Goal: Task Accomplishment & Management: Complete application form

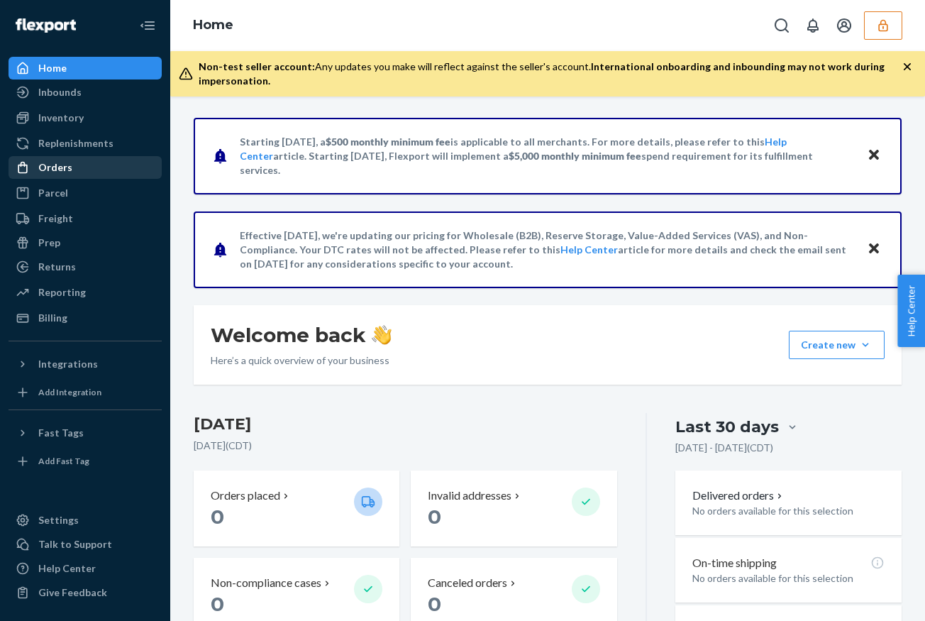
click at [106, 164] on div "Orders" at bounding box center [85, 168] width 150 height 20
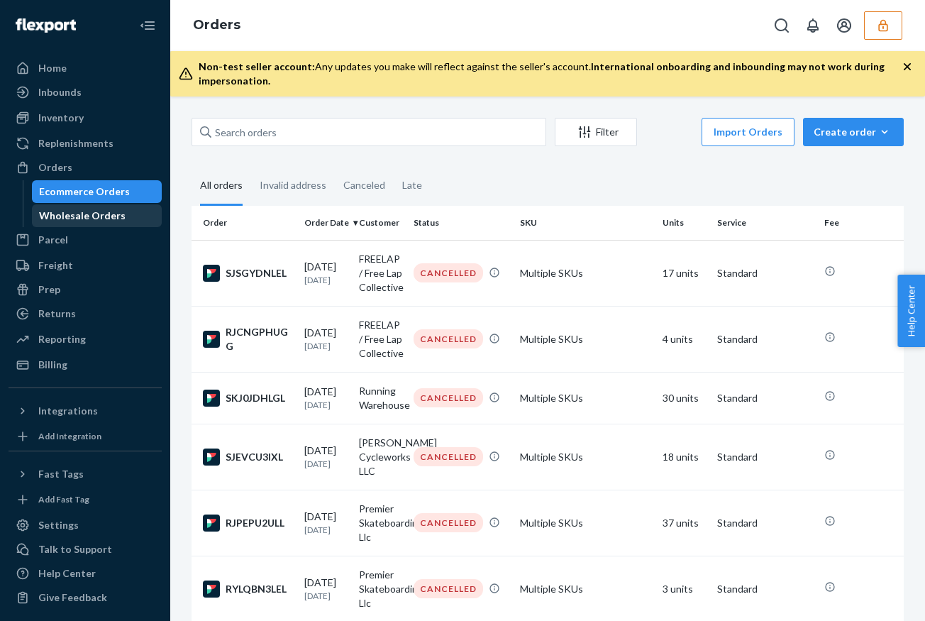
click at [104, 216] on div "Wholesale Orders" at bounding box center [82, 216] width 87 height 14
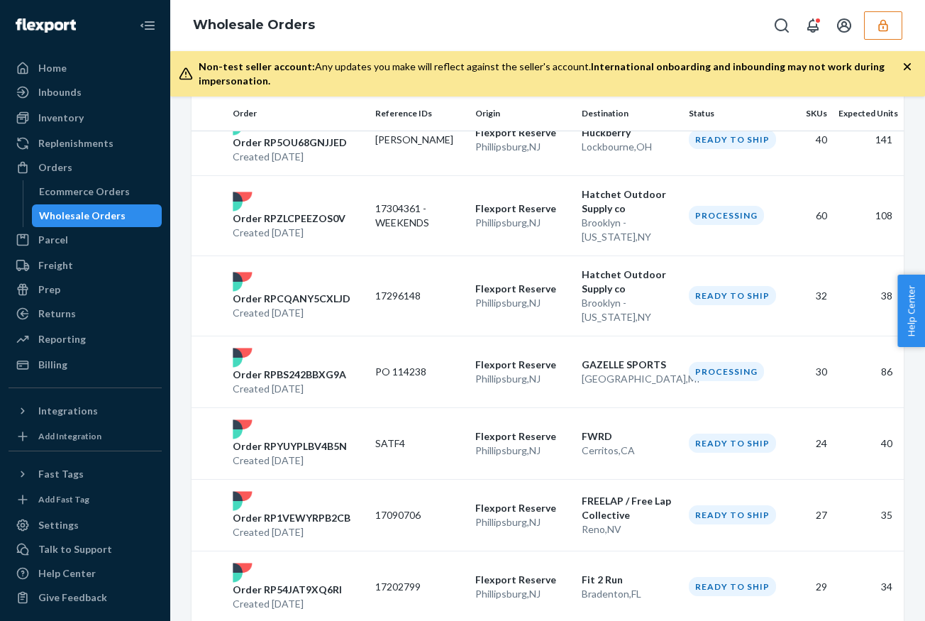
scroll to position [1548, 0]
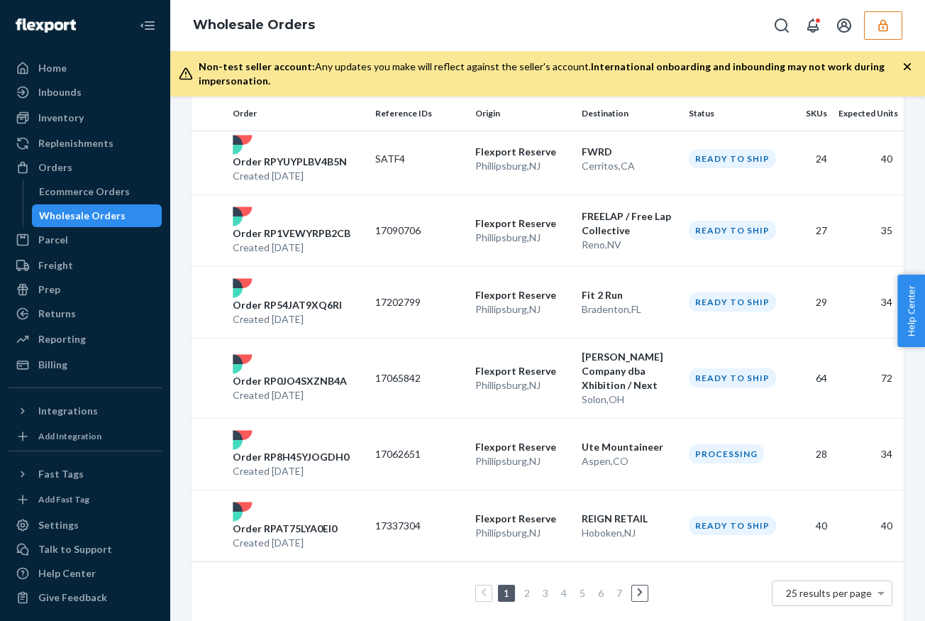
click at [524, 587] on link "2" at bounding box center [527, 593] width 11 height 12
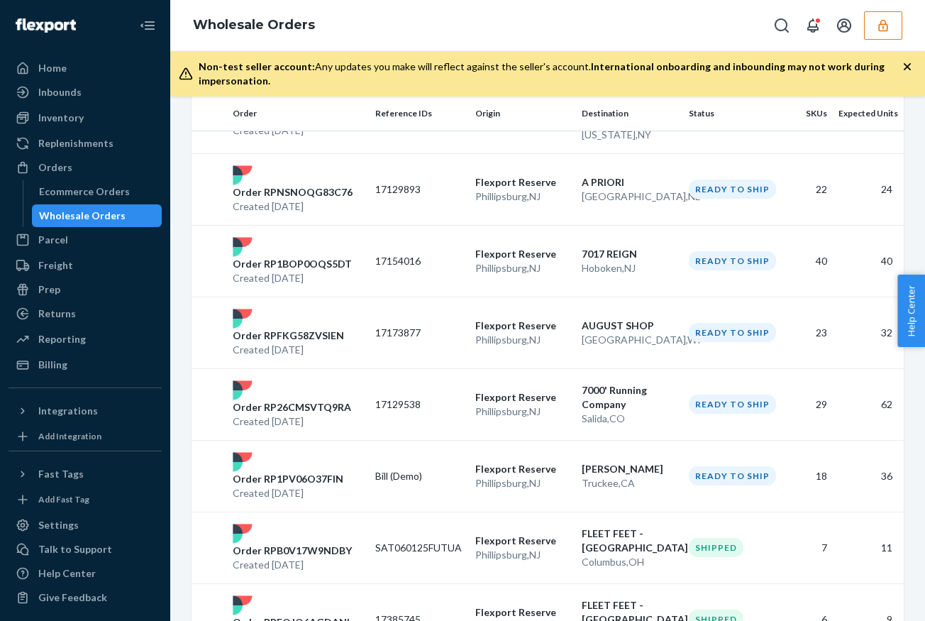
scroll to position [1016, 0]
click at [585, 475] on p "Truckee , [GEOGRAPHIC_DATA]" at bounding box center [630, 482] width 96 height 14
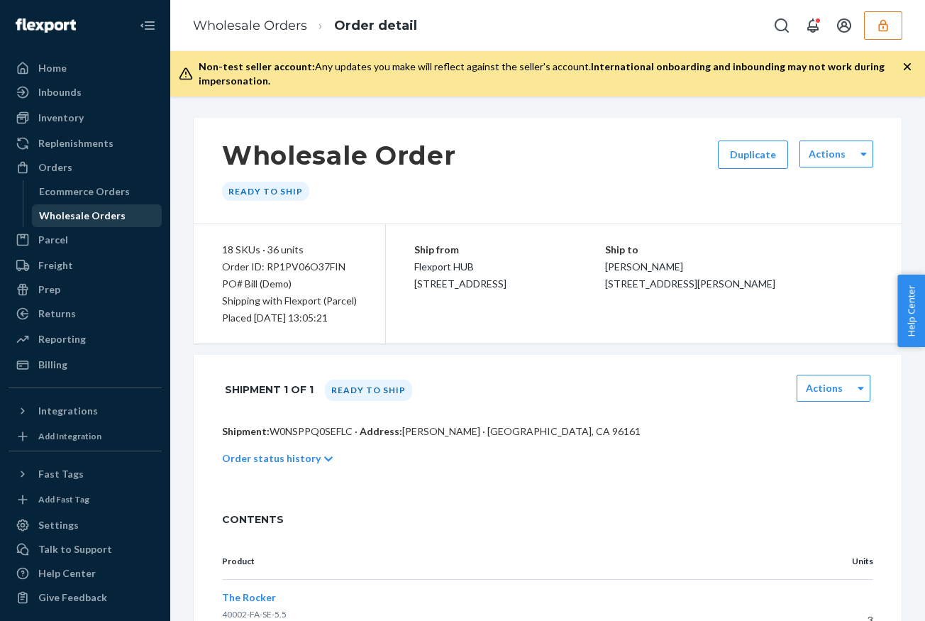
click at [103, 219] on div "Wholesale Orders" at bounding box center [82, 216] width 87 height 14
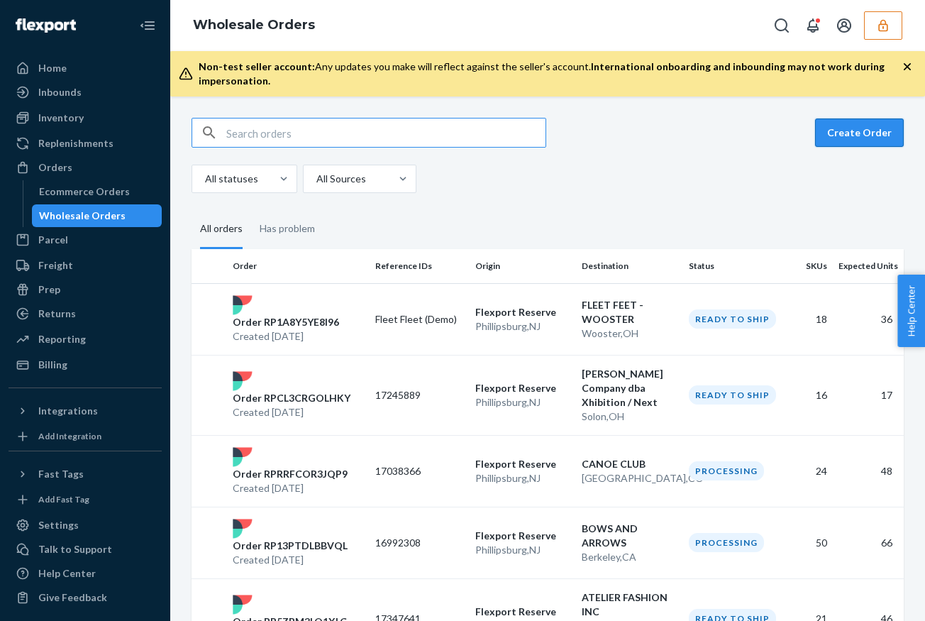
click at [860, 141] on button "Create Order" at bounding box center [859, 133] width 89 height 28
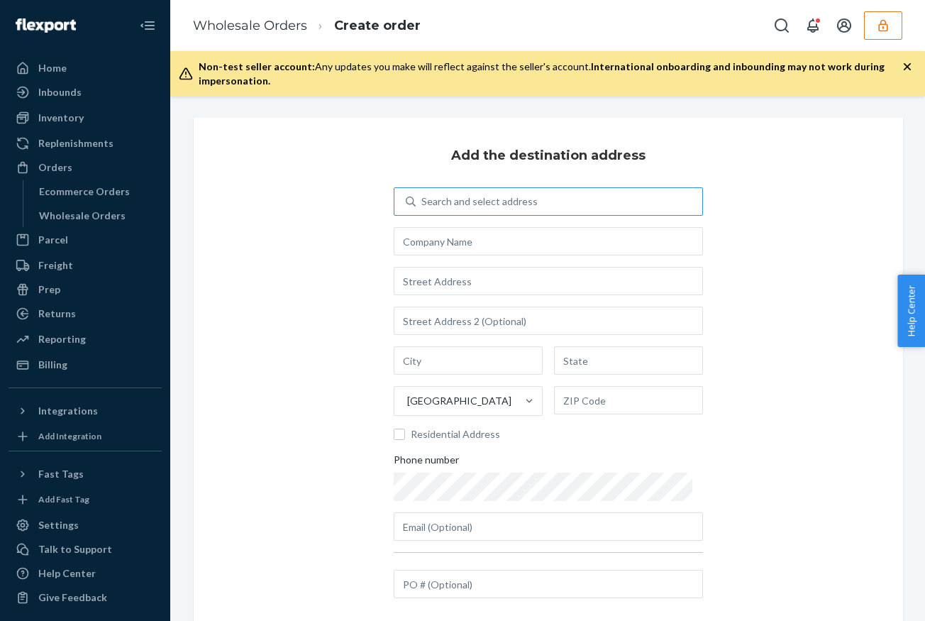
click at [445, 204] on div "Search and select address" at bounding box center [480, 201] width 116 height 14
click at [423, 204] on input "Search and select address" at bounding box center [422, 201] width 1 height 14
click at [439, 241] on input "text" at bounding box center [548, 241] width 309 height 28
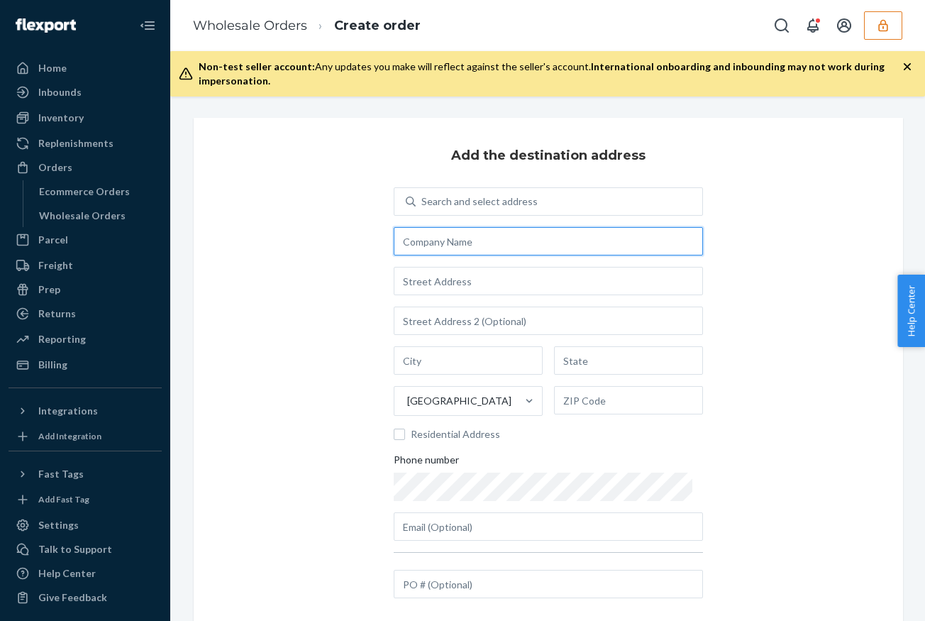
paste input "San Francisco Running Company"
type input "San Francisco Running Company"
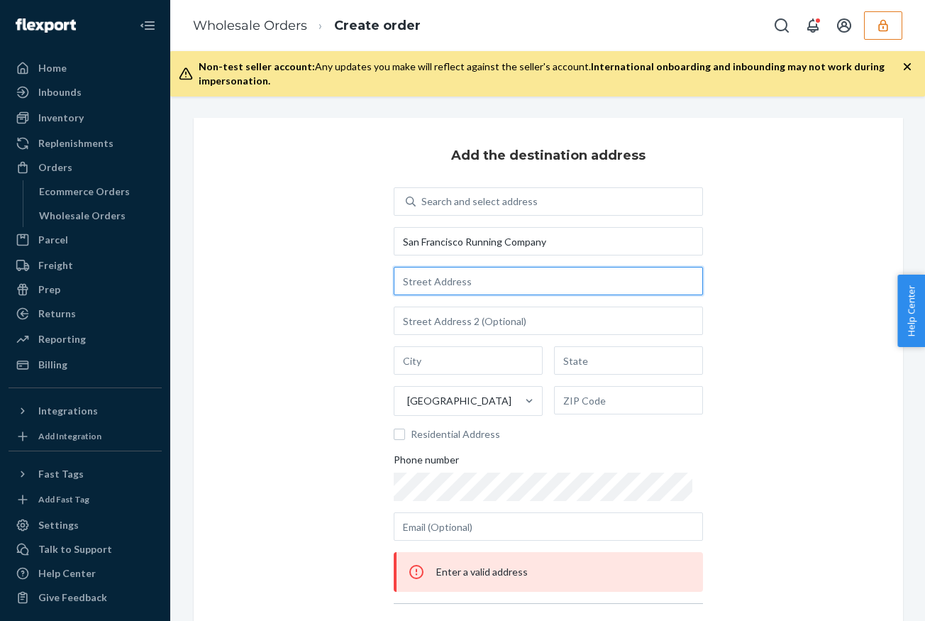
click at [446, 275] on input "text" at bounding box center [548, 281] width 309 height 28
paste input "[STREET_ADDRESS]"
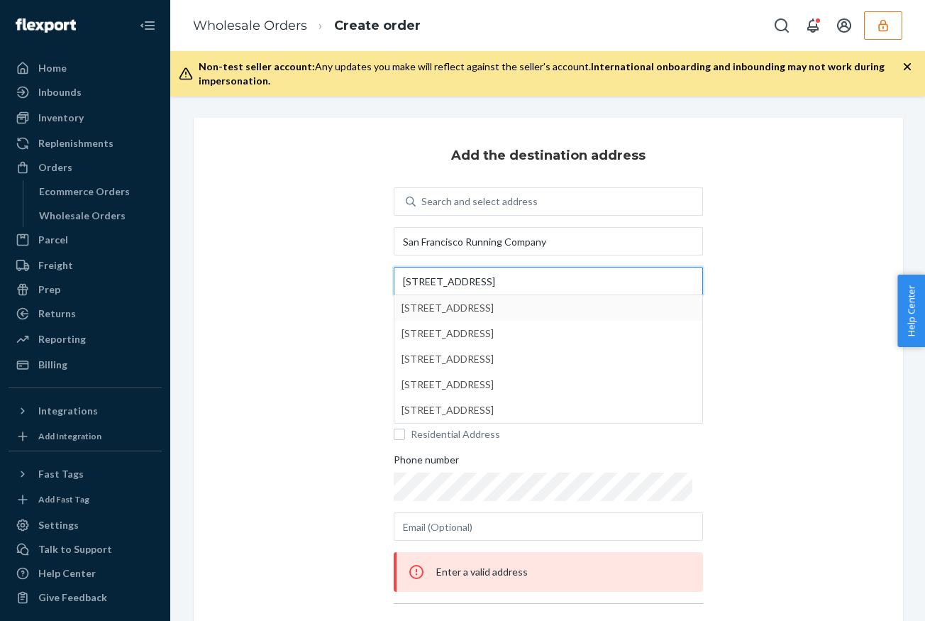
type input "[STREET_ADDRESS]"
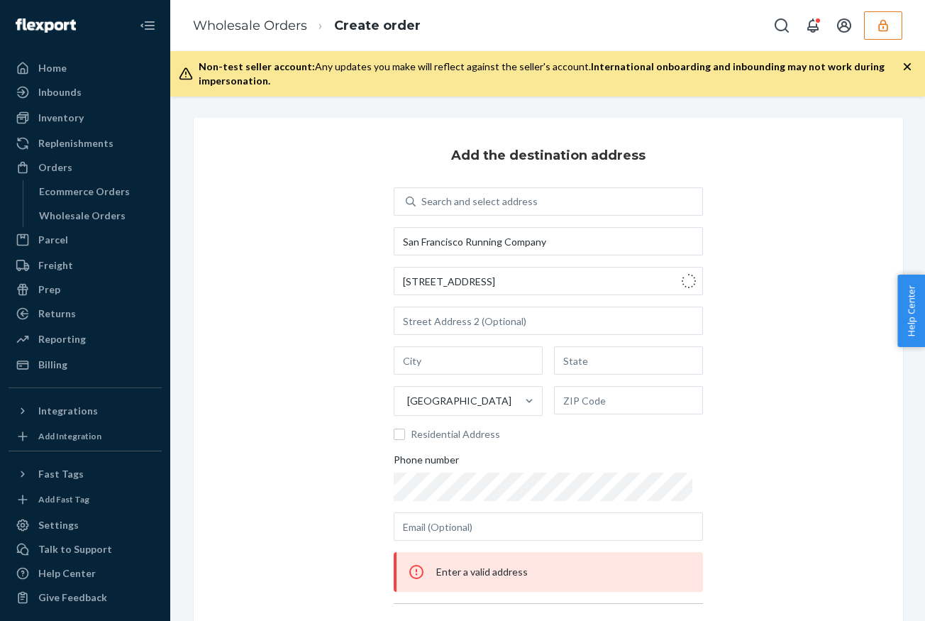
type input "[GEOGRAPHIC_DATA]"
type input "CA"
type input "94941"
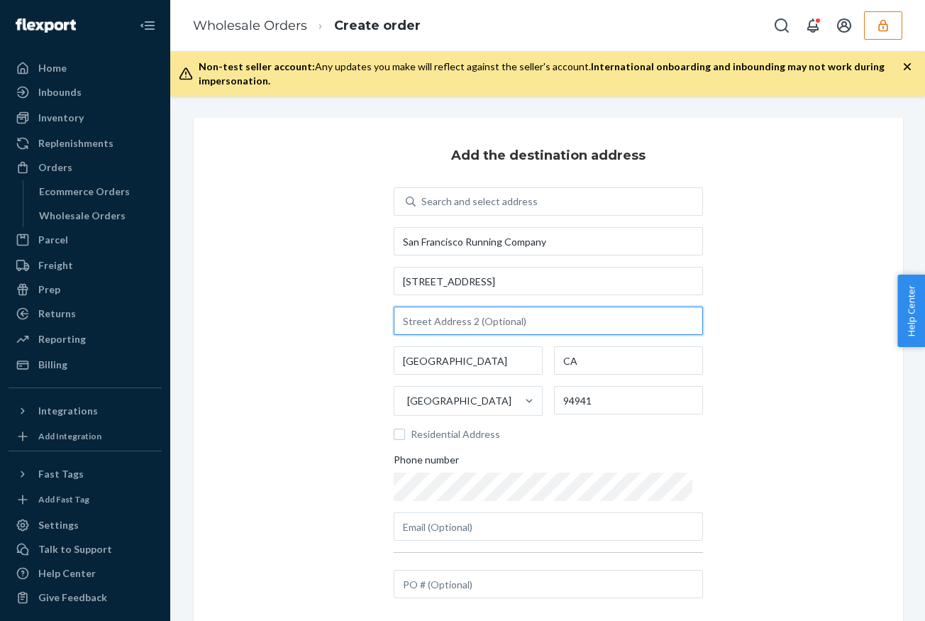
click at [503, 327] on input "text" at bounding box center [548, 321] width 309 height 28
paste input "B1"
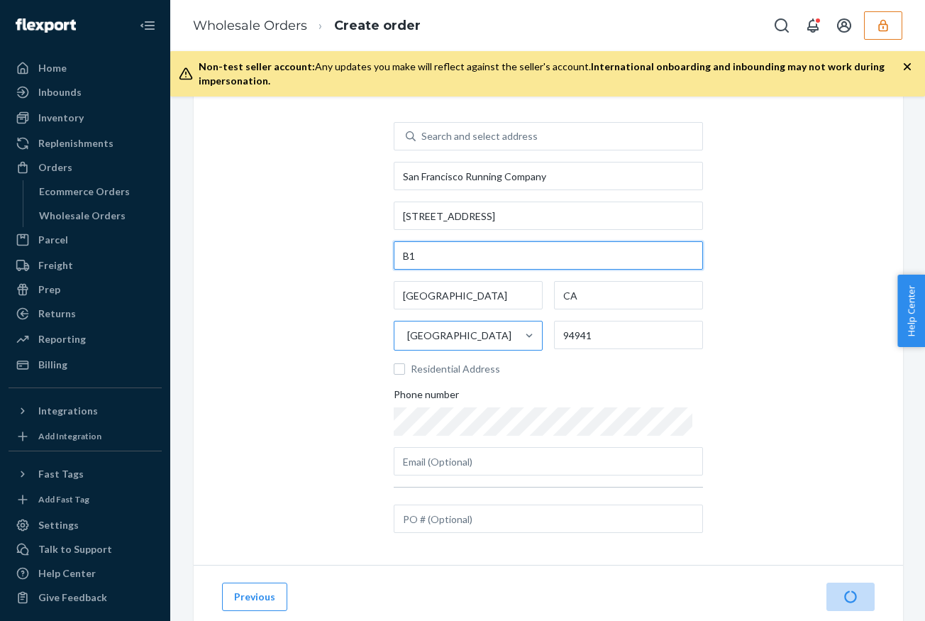
scroll to position [72, 0]
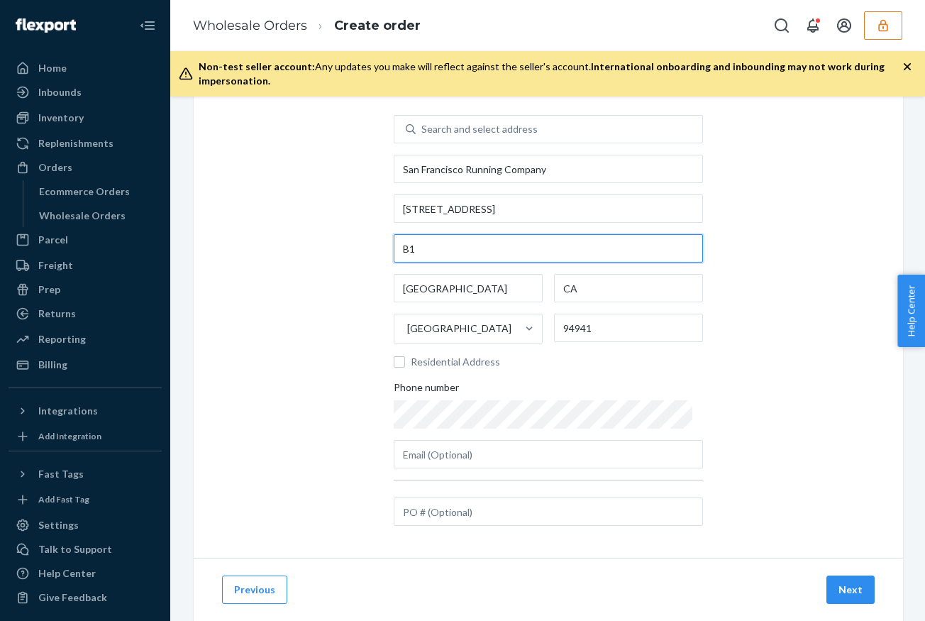
type input "B1"
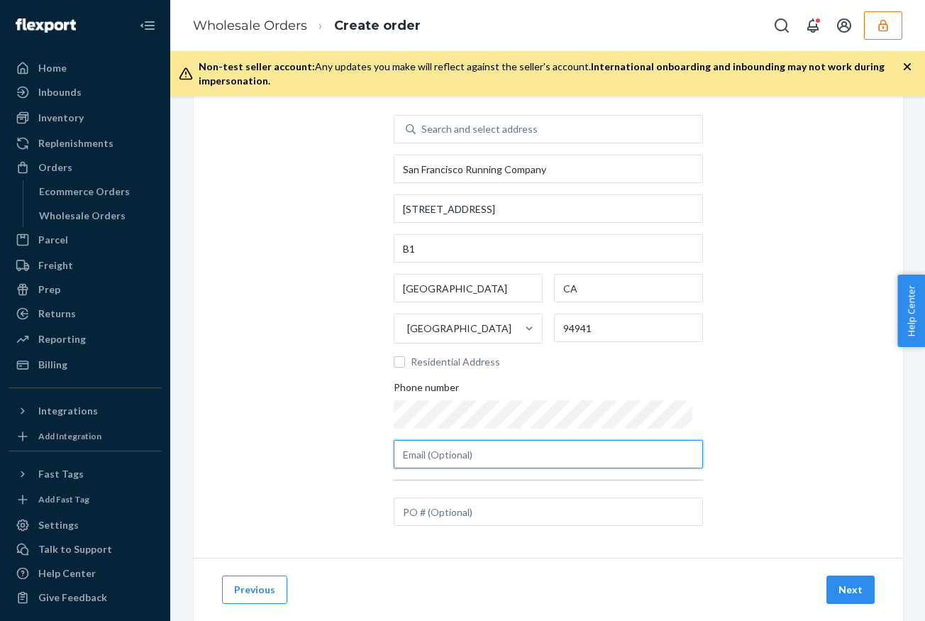
click at [471, 462] on input "text" at bounding box center [548, 454] width 309 height 28
paste input "[EMAIL_ADDRESS][DOMAIN_NAME]"
type input "[EMAIL_ADDRESS][DOMAIN_NAME]"
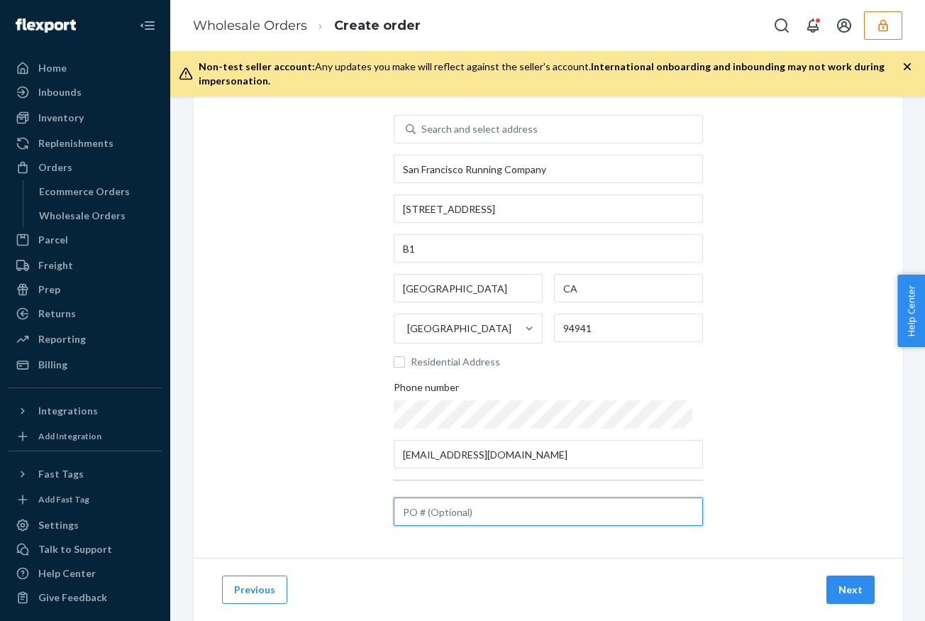
click at [451, 514] on input "text" at bounding box center [548, 511] width 309 height 28
paste input "17056630"
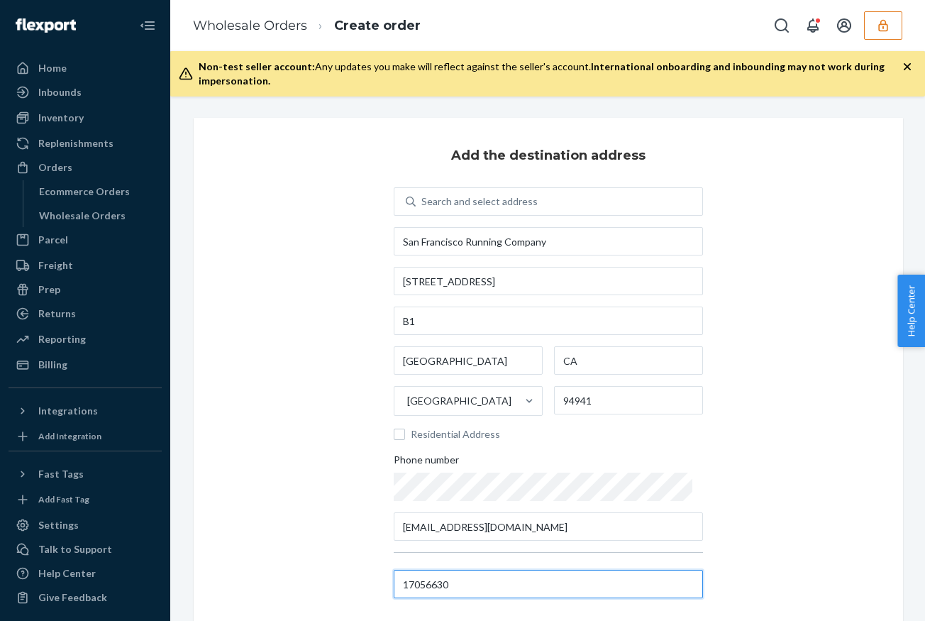
scroll to position [106, 0]
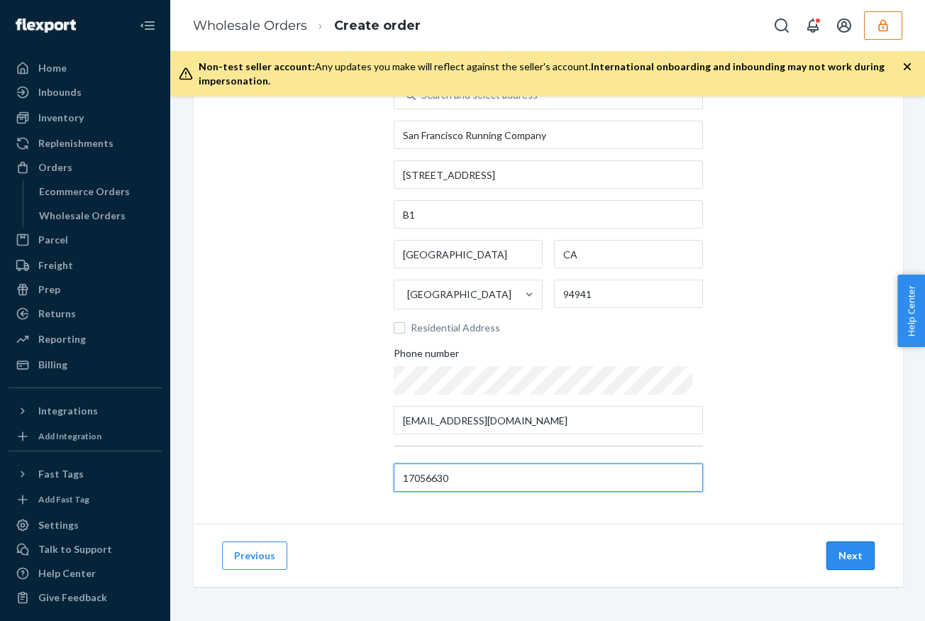
type input "17056630"
click at [848, 554] on button "Next" at bounding box center [851, 555] width 48 height 28
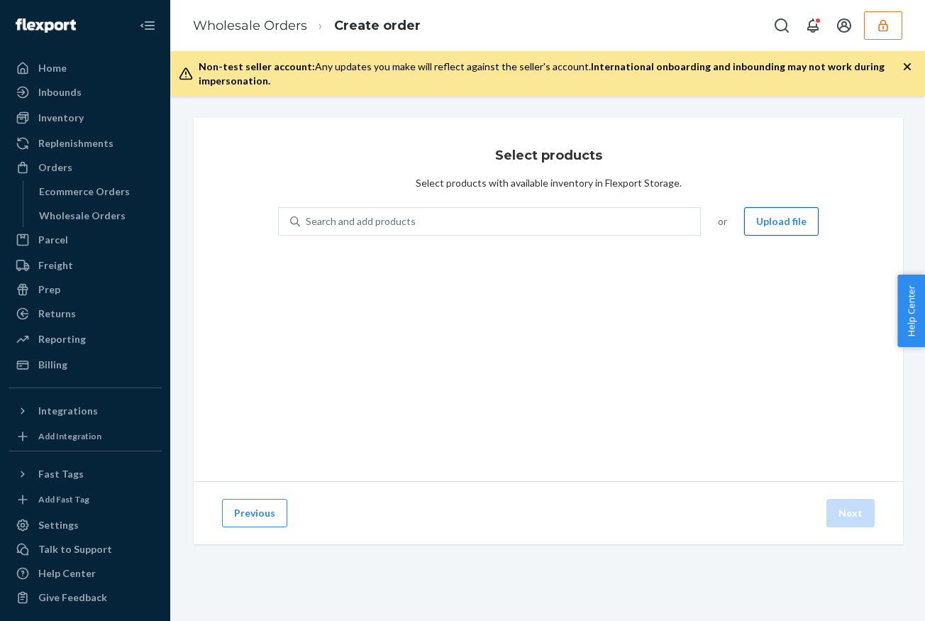
click at [779, 215] on button "Upload file" at bounding box center [781, 221] width 75 height 28
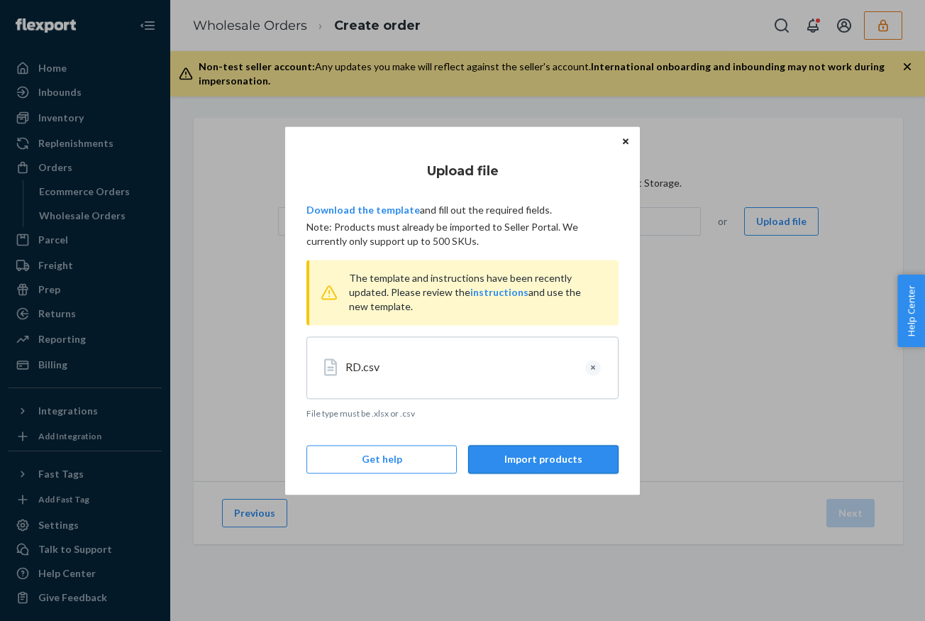
click at [583, 458] on button "Import products" at bounding box center [543, 459] width 150 height 28
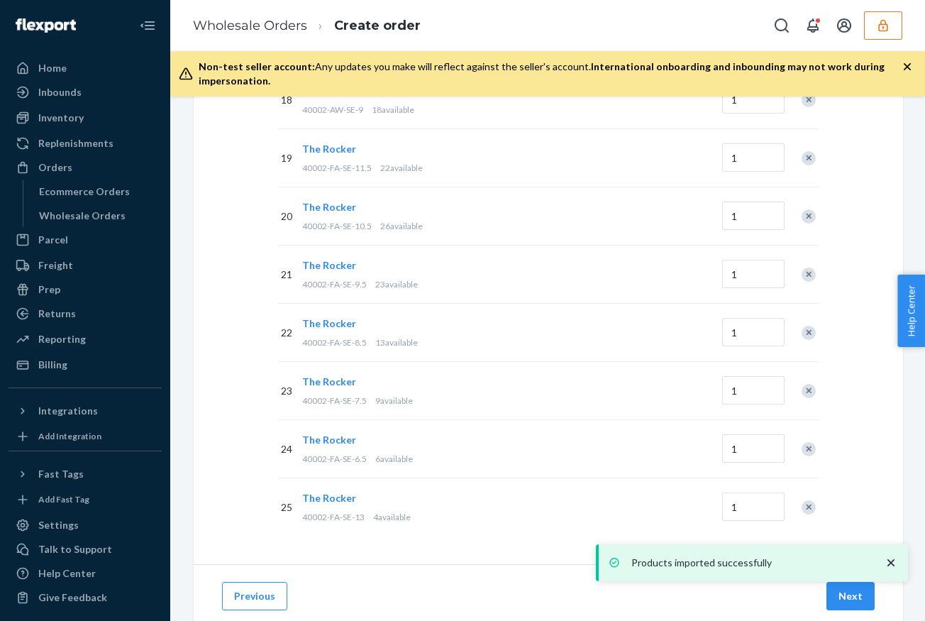
scroll to position [1294, 0]
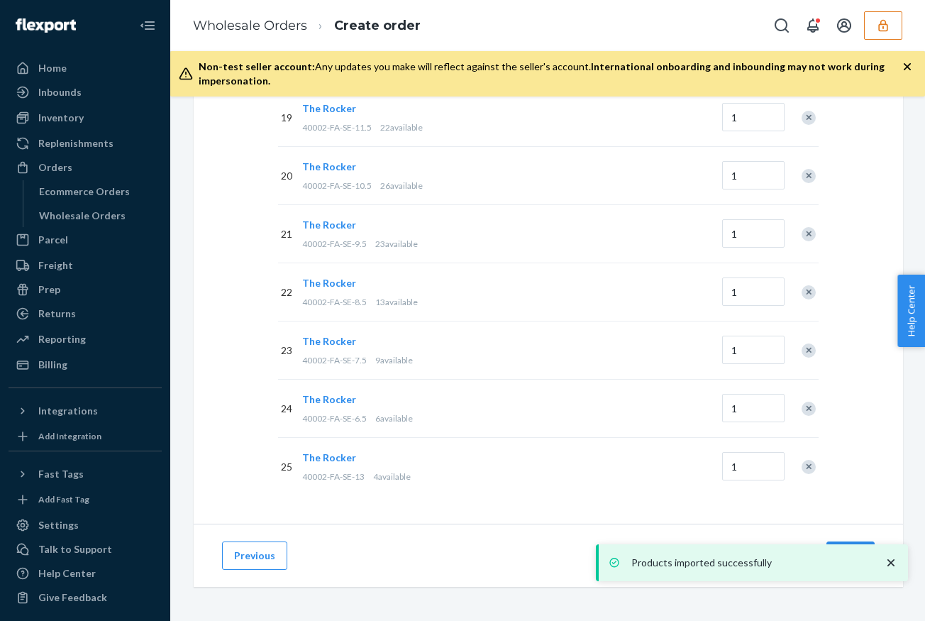
click at [893, 560] on icon "close toast" at bounding box center [891, 562] width 7 height 7
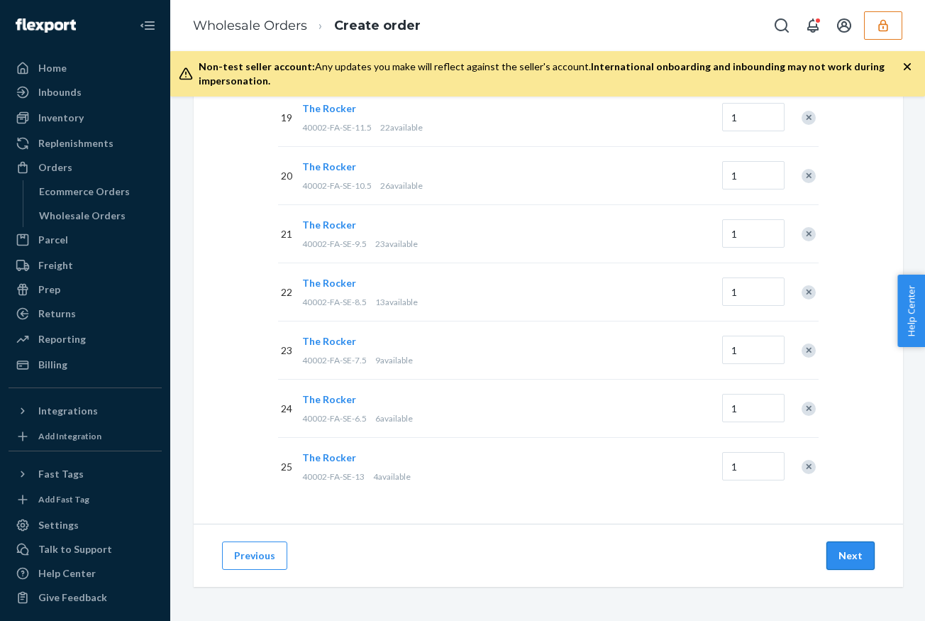
click at [849, 559] on button "Next" at bounding box center [851, 555] width 48 height 28
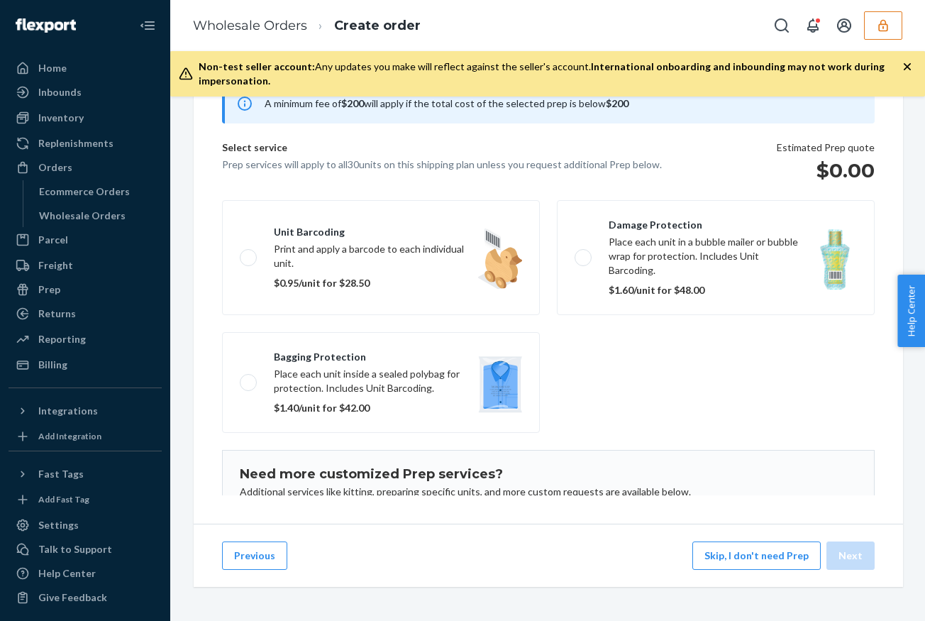
scroll to position [148, 0]
click at [745, 556] on button "Skip, I don't need Prep" at bounding box center [757, 555] width 128 height 28
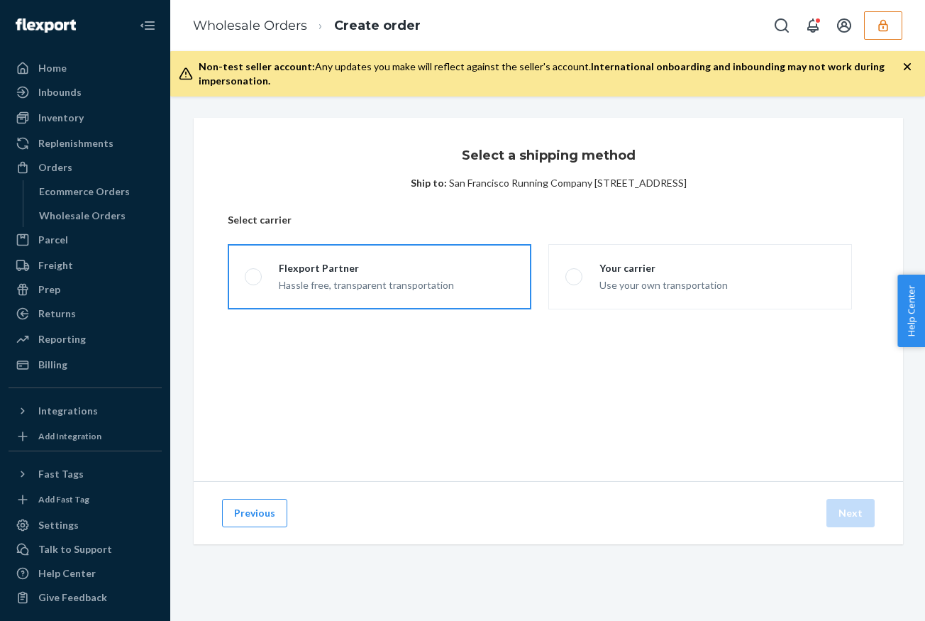
click at [427, 271] on div "Flexport Partner" at bounding box center [366, 268] width 175 height 14
click at [254, 273] on input "Flexport Partner Hassle free, transparent transportation" at bounding box center [249, 277] width 9 height 9
radio input "true"
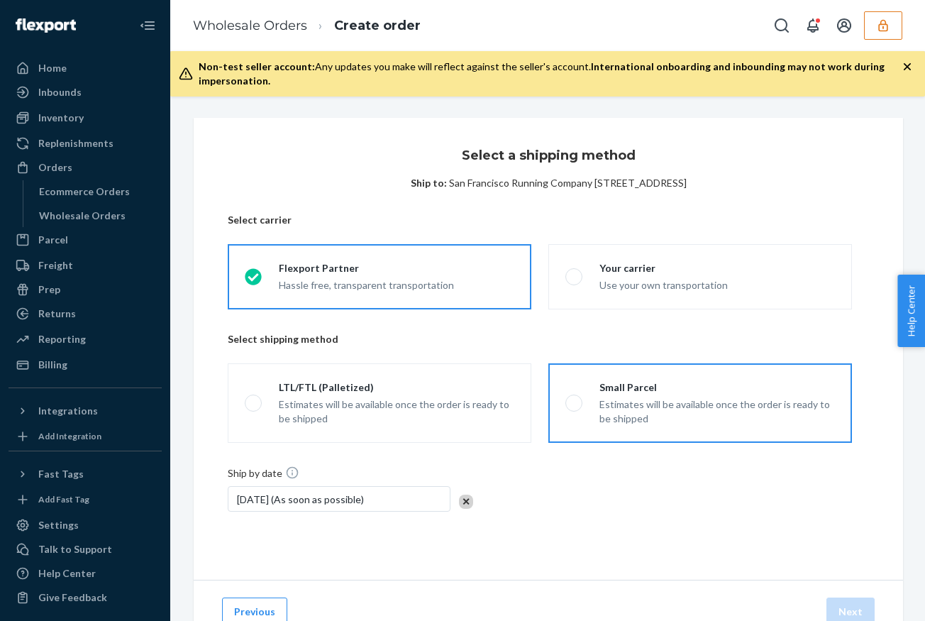
click at [725, 387] on div "Small Parcel" at bounding box center [718, 387] width 236 height 14
click at [575, 399] on input "Small Parcel Estimates will be available once the order is ready to be shipped" at bounding box center [570, 403] width 9 height 9
radio input "true"
click at [851, 603] on button "Next" at bounding box center [851, 612] width 48 height 28
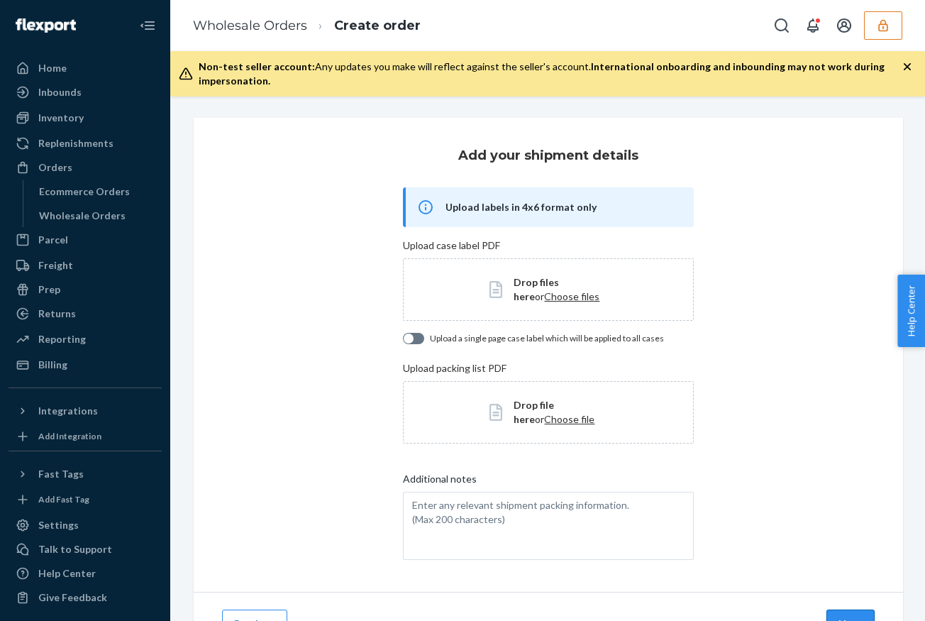
click at [852, 612] on button "Next" at bounding box center [851, 624] width 48 height 28
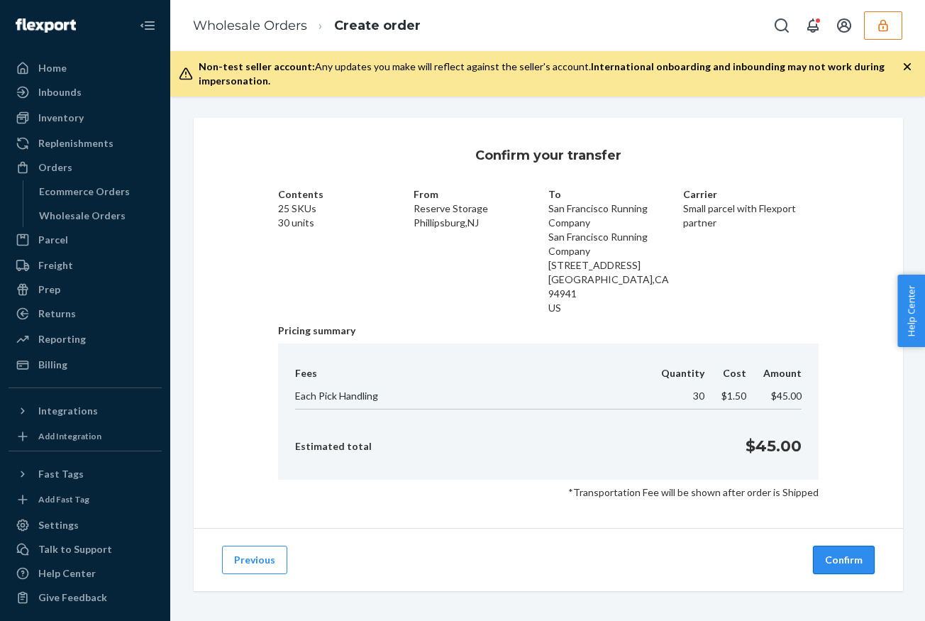
click at [849, 546] on button "Confirm" at bounding box center [844, 560] width 62 height 28
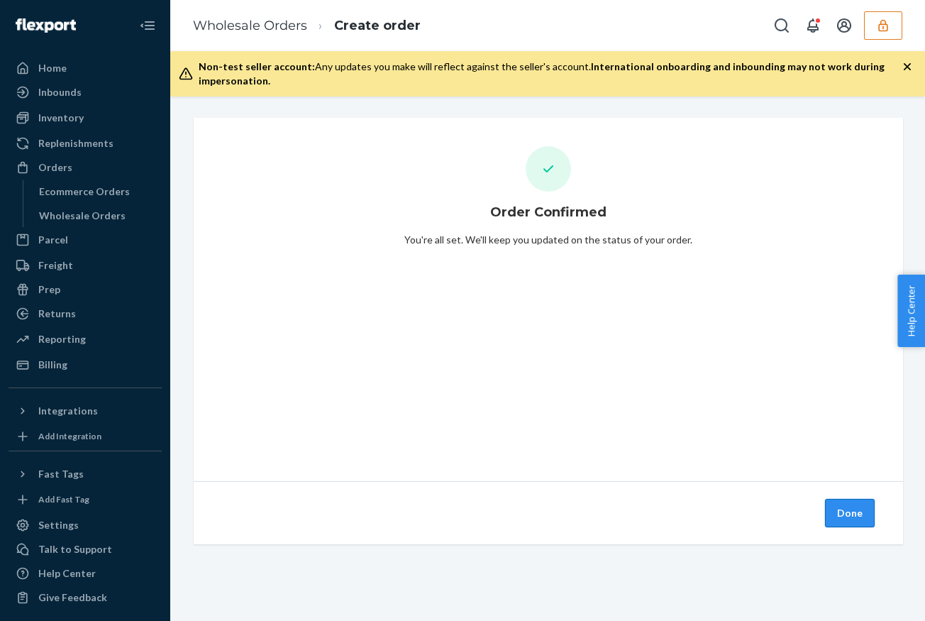
click at [844, 511] on button "Done" at bounding box center [850, 513] width 50 height 28
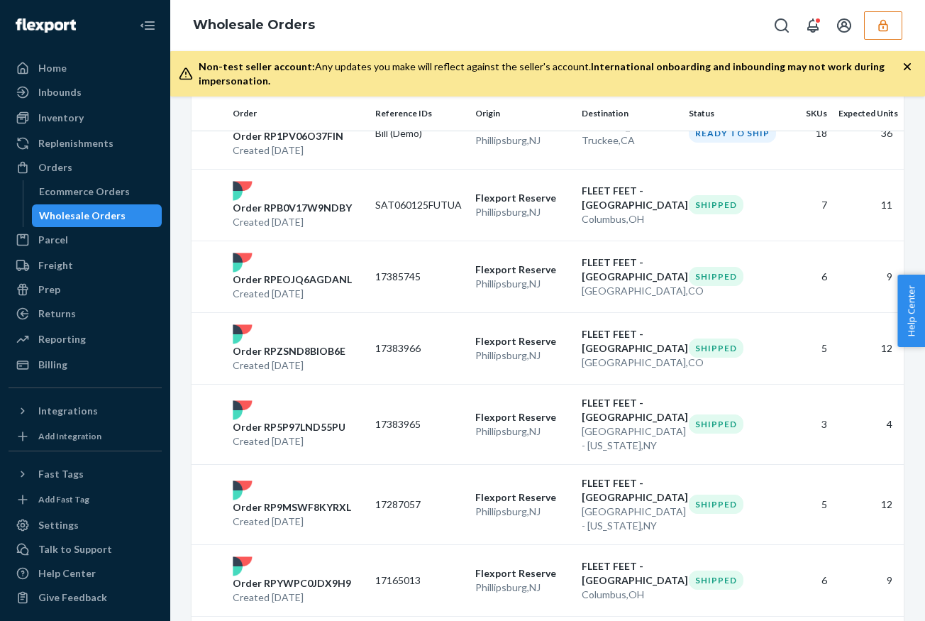
scroll to position [1548, 0]
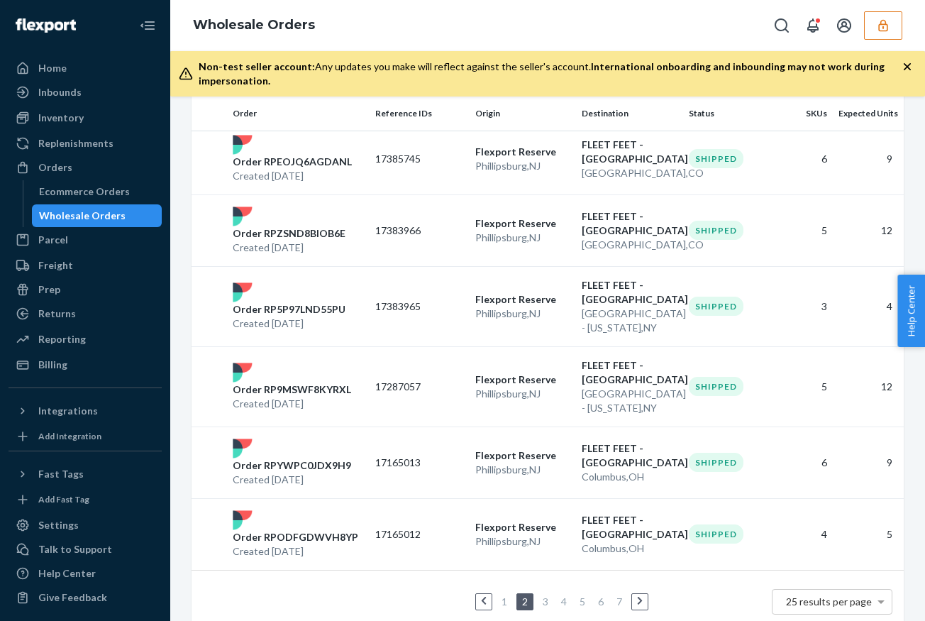
click at [505, 595] on link "1" at bounding box center [504, 601] width 11 height 12
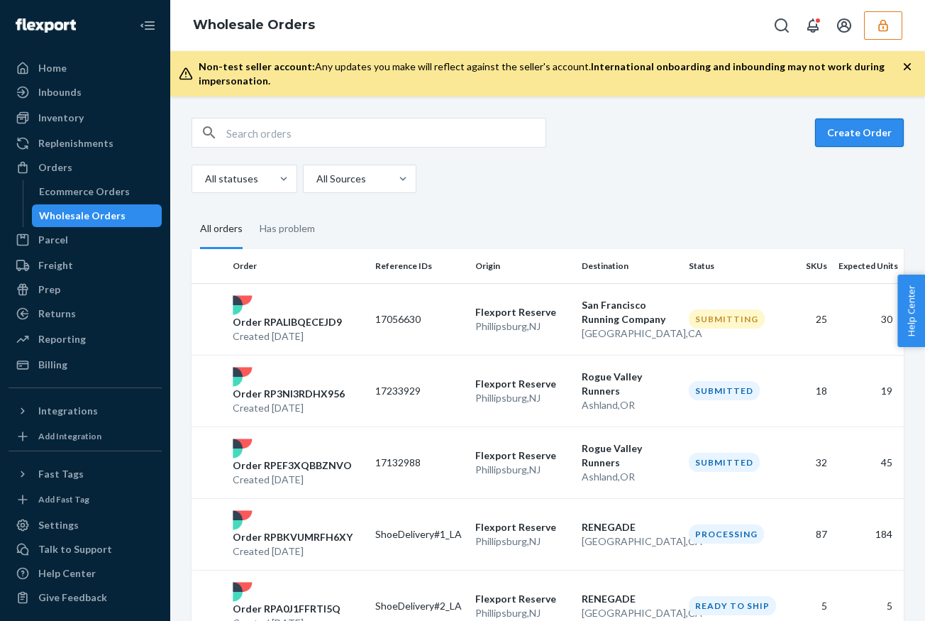
click at [864, 133] on button "Create Order" at bounding box center [859, 133] width 89 height 28
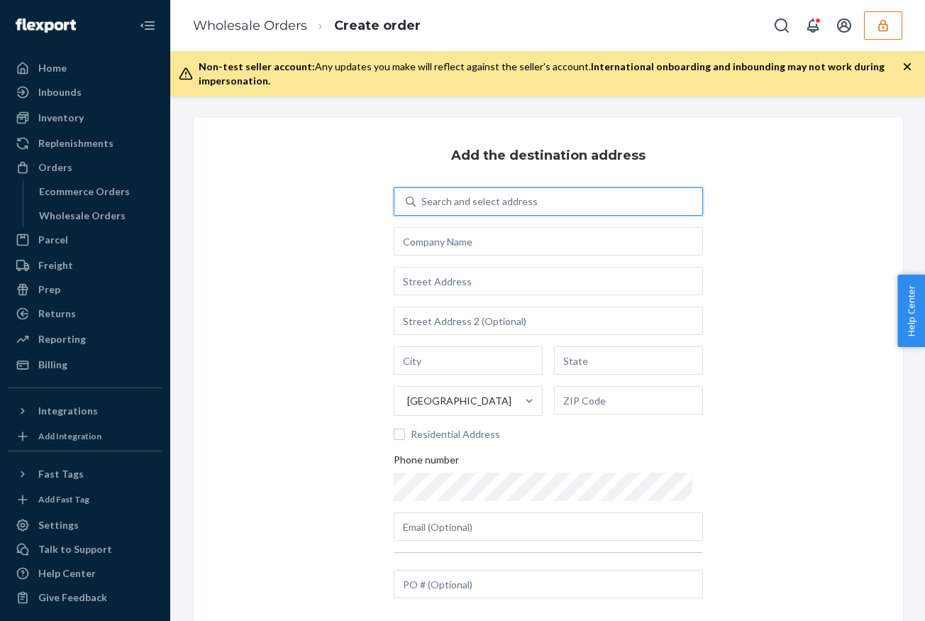
click at [496, 206] on div "Search and select address" at bounding box center [480, 201] width 116 height 14
click at [423, 206] on input "0 results available. Use Up and Down to choose options, press Enter to select t…" at bounding box center [422, 201] width 1 height 14
type input "san"
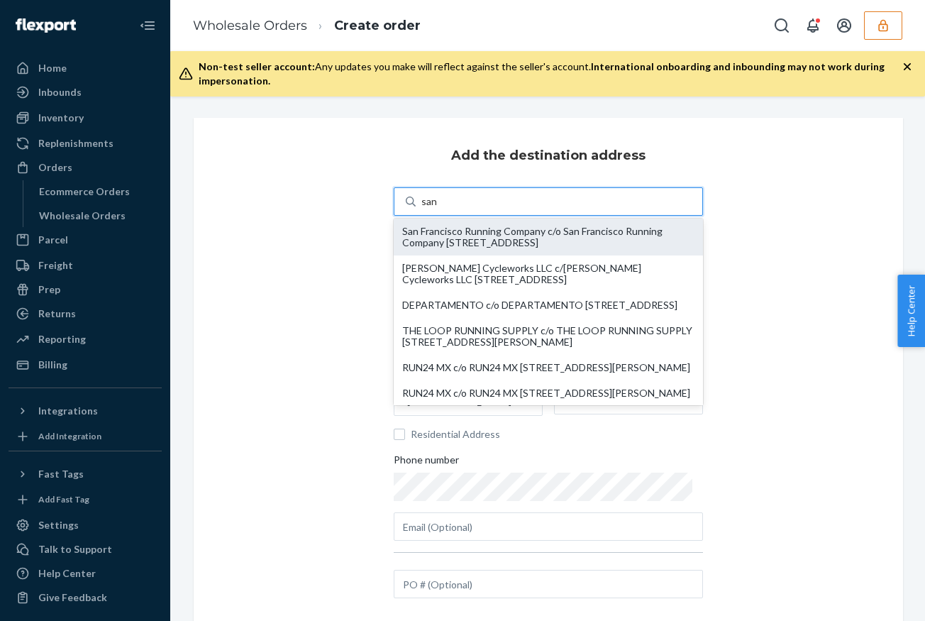
click at [549, 248] on div "San Francisco Running Company c/o San Francisco Running Company [STREET_ADDRESS]" at bounding box center [548, 237] width 292 height 23
click at [438, 209] on input "san" at bounding box center [430, 201] width 16 height 14
type input "San Francisco Running Company"
type input "[STREET_ADDRESS]"
type input "B1"
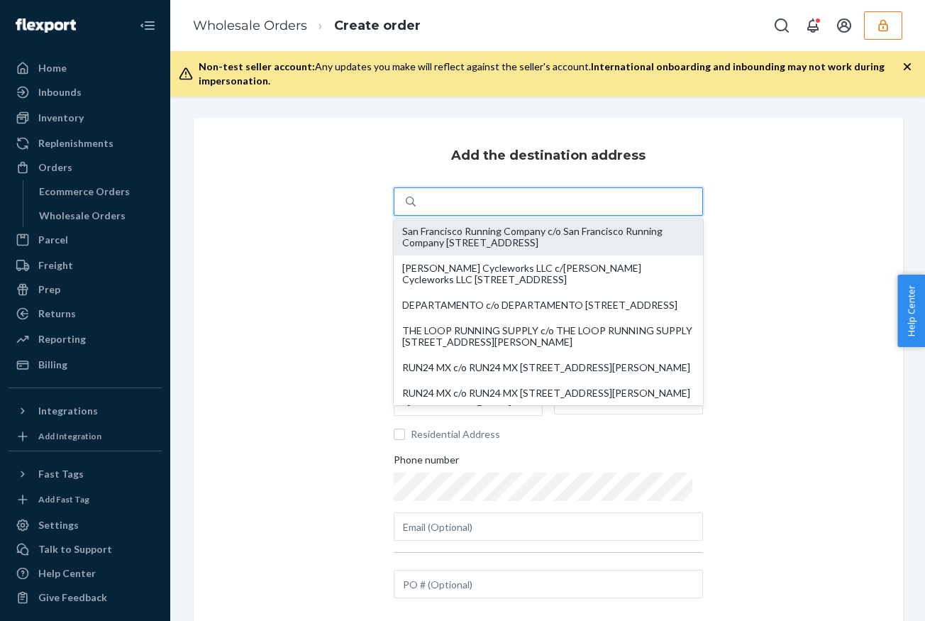
type input "[GEOGRAPHIC_DATA]"
type input "CA"
type input "94941"
type input "[EMAIL_ADDRESS][DOMAIN_NAME]"
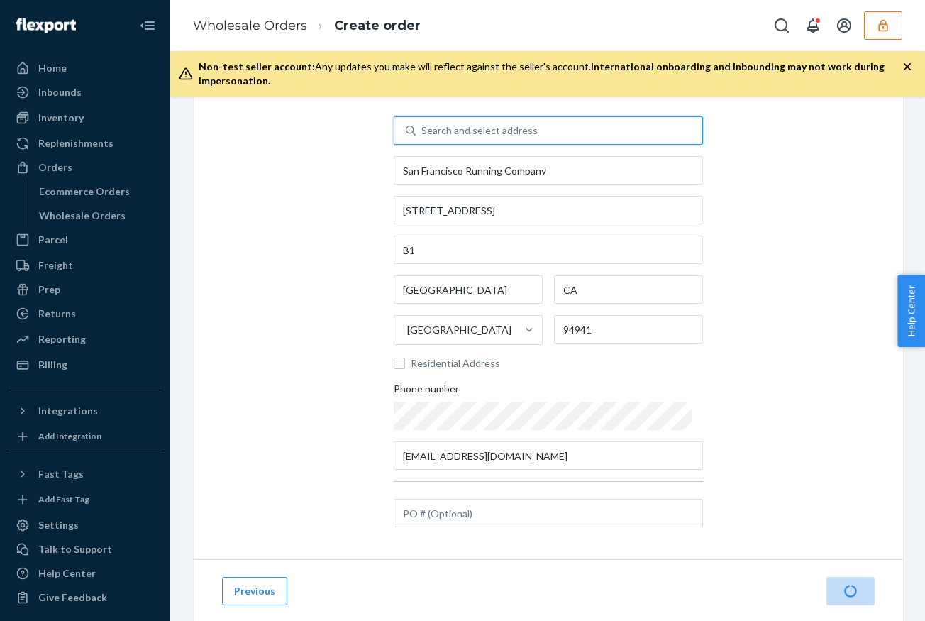
scroll to position [106, 0]
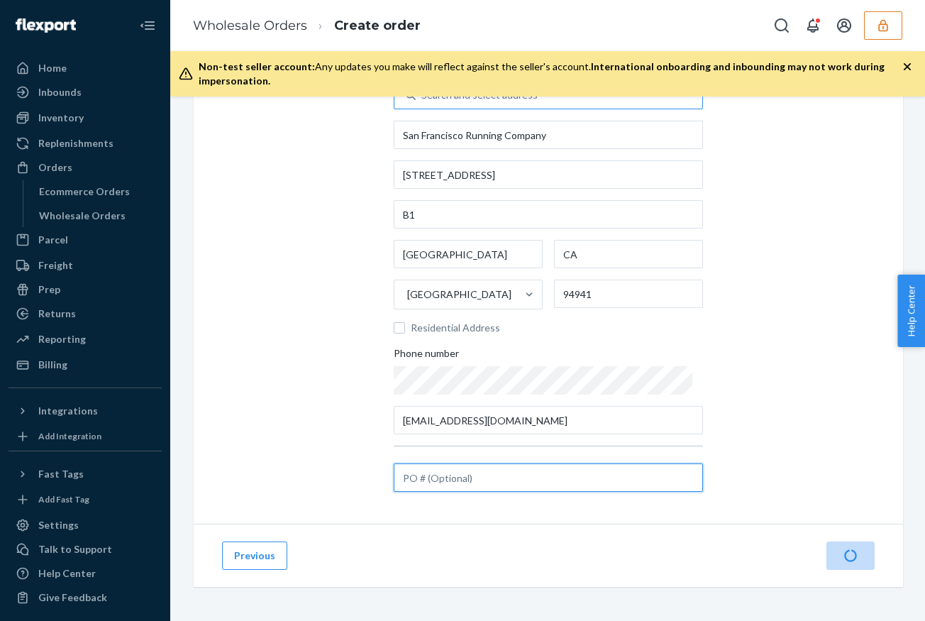
click at [469, 478] on input "text" at bounding box center [548, 477] width 309 height 28
paste input "17063745"
type input "17063745"
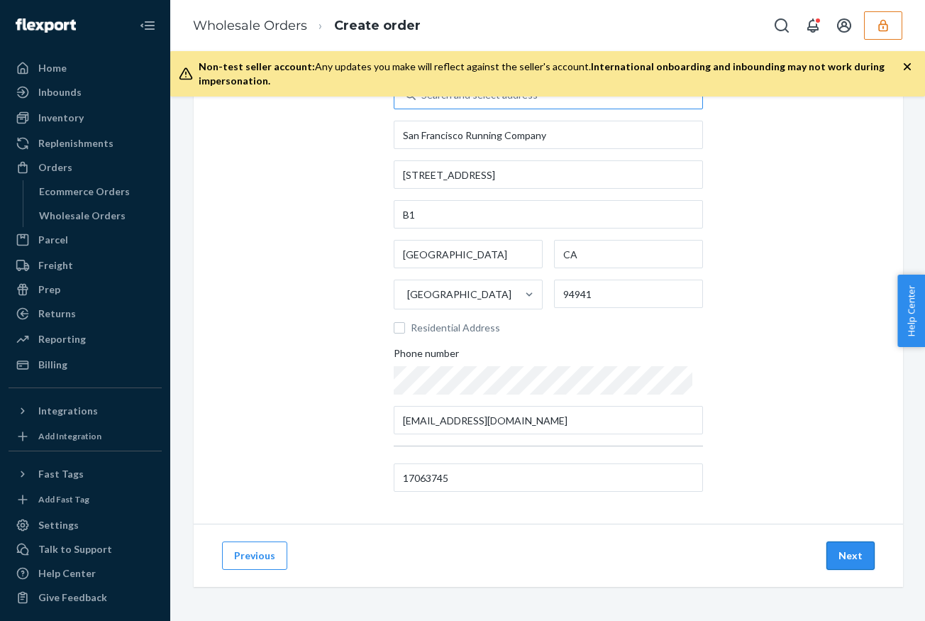
click at [832, 554] on button "Next" at bounding box center [851, 555] width 48 height 28
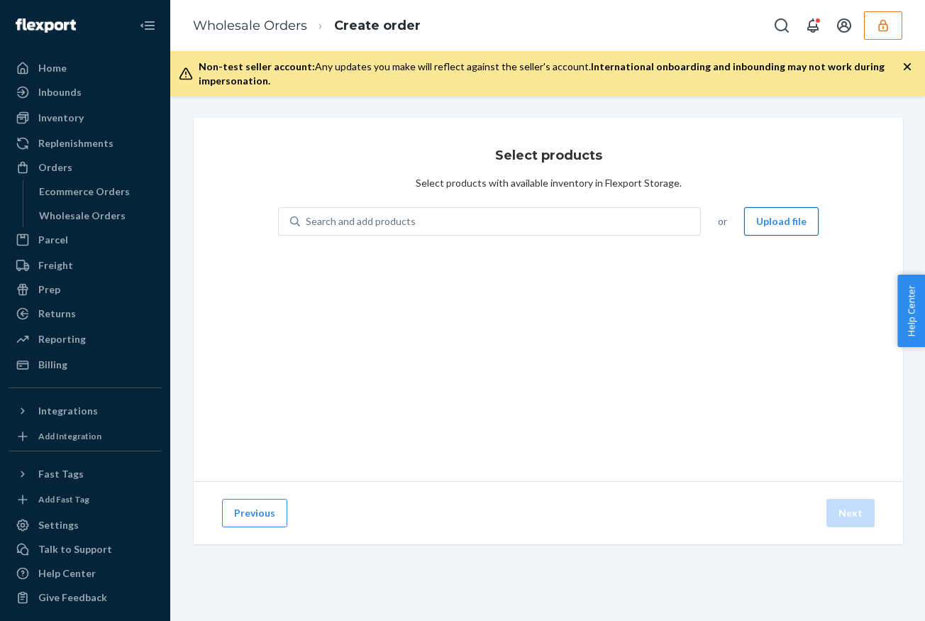
click at [780, 214] on button "Upload file" at bounding box center [781, 221] width 75 height 28
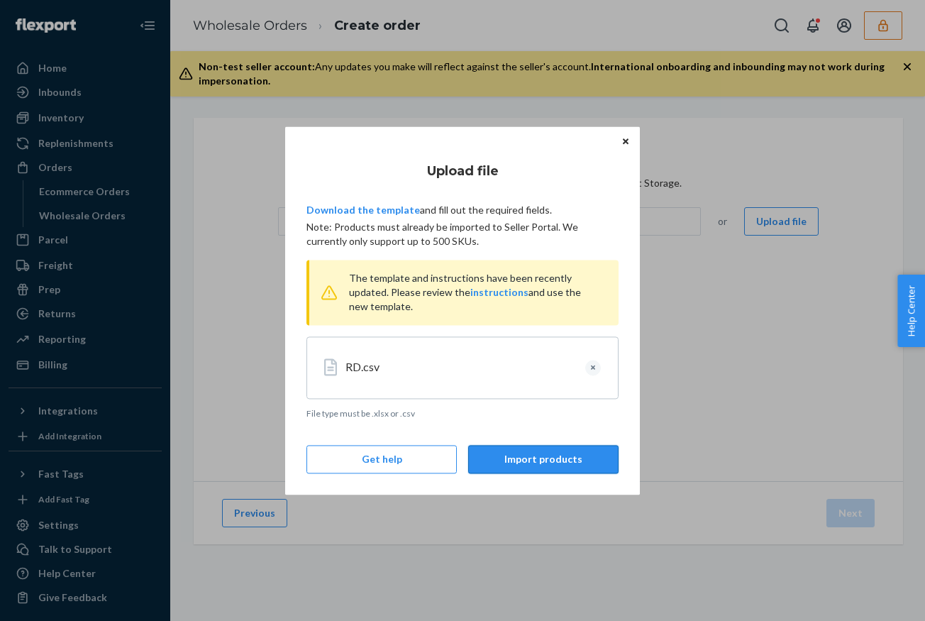
click at [540, 465] on button "Import products" at bounding box center [543, 459] width 150 height 28
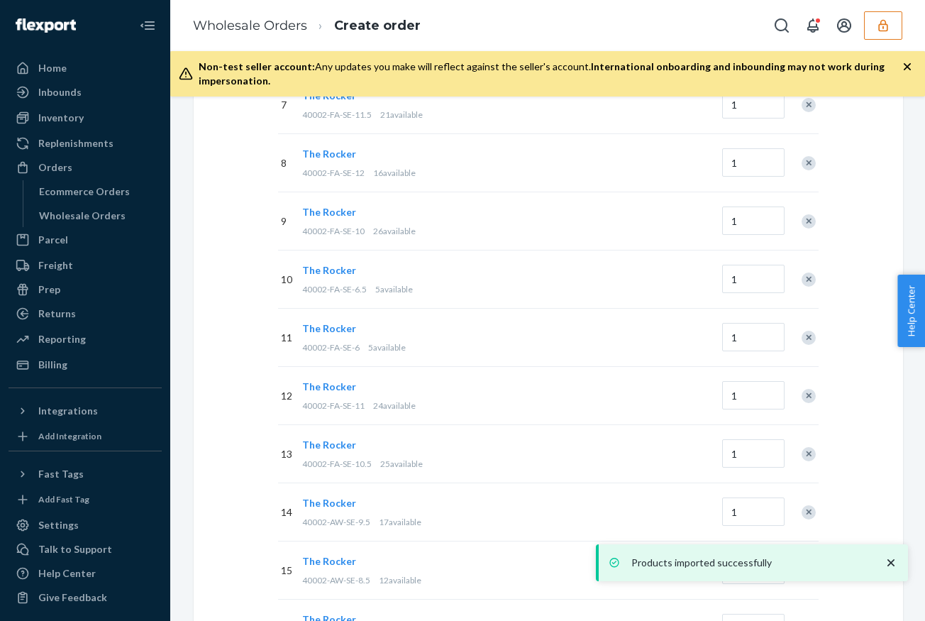
scroll to position [886, 0]
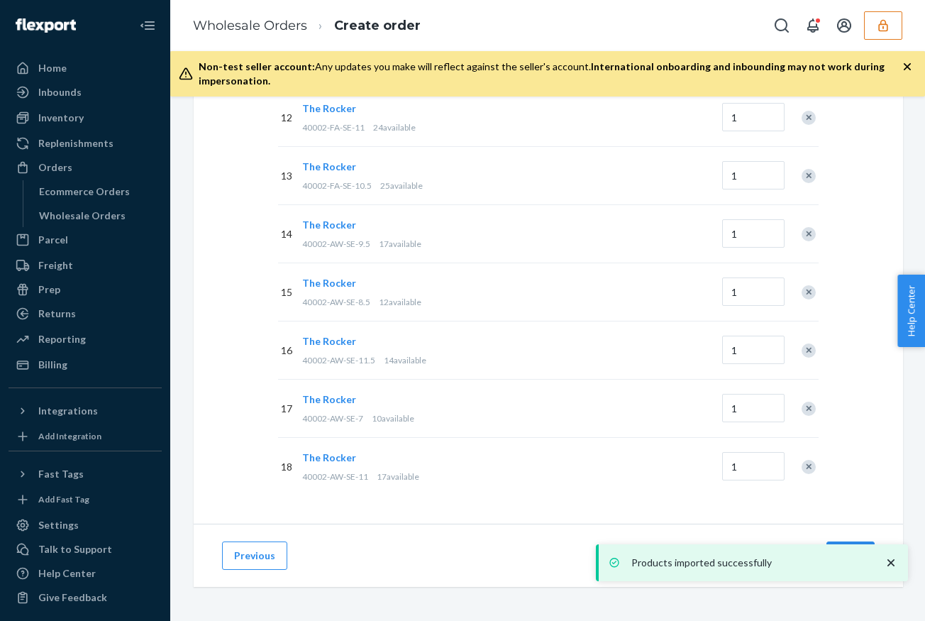
click at [889, 559] on icon "close toast" at bounding box center [891, 563] width 14 height 14
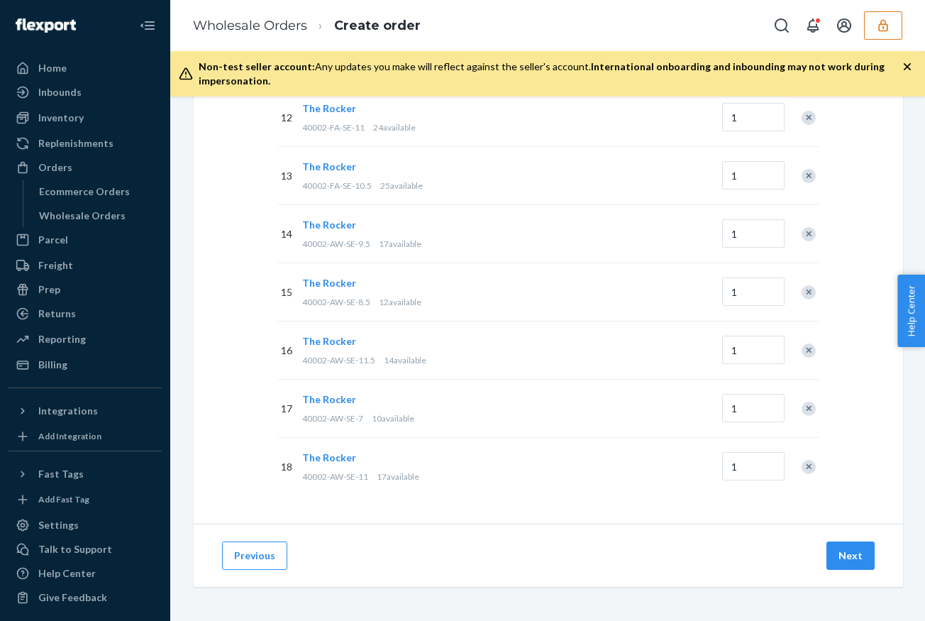
click at [851, 559] on div "Products imported successfully" at bounding box center [752, 562] width 312 height 37
click at [851, 559] on button "Next" at bounding box center [851, 555] width 48 height 28
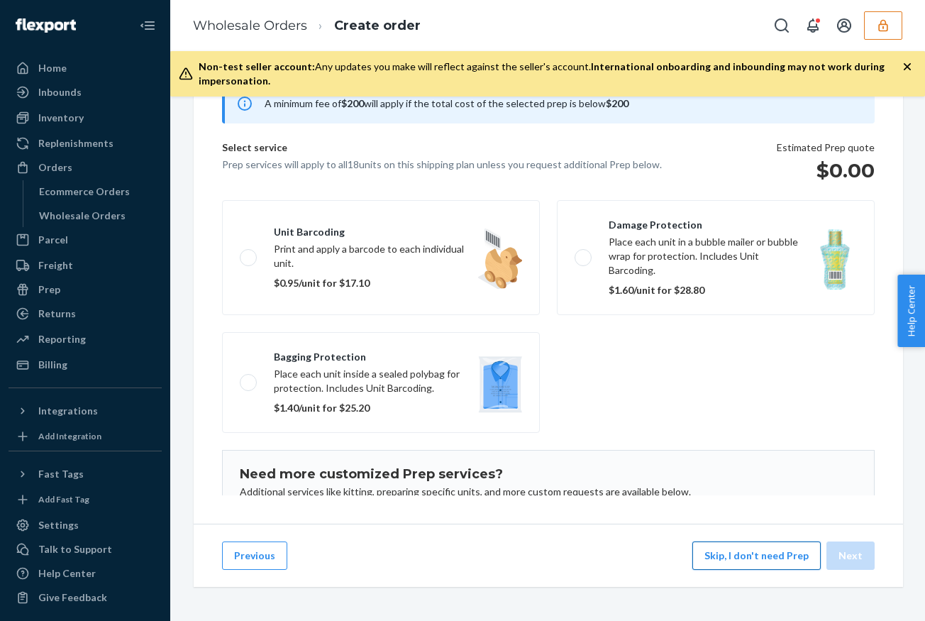
click at [761, 556] on button "Skip, I don't need Prep" at bounding box center [757, 555] width 128 height 28
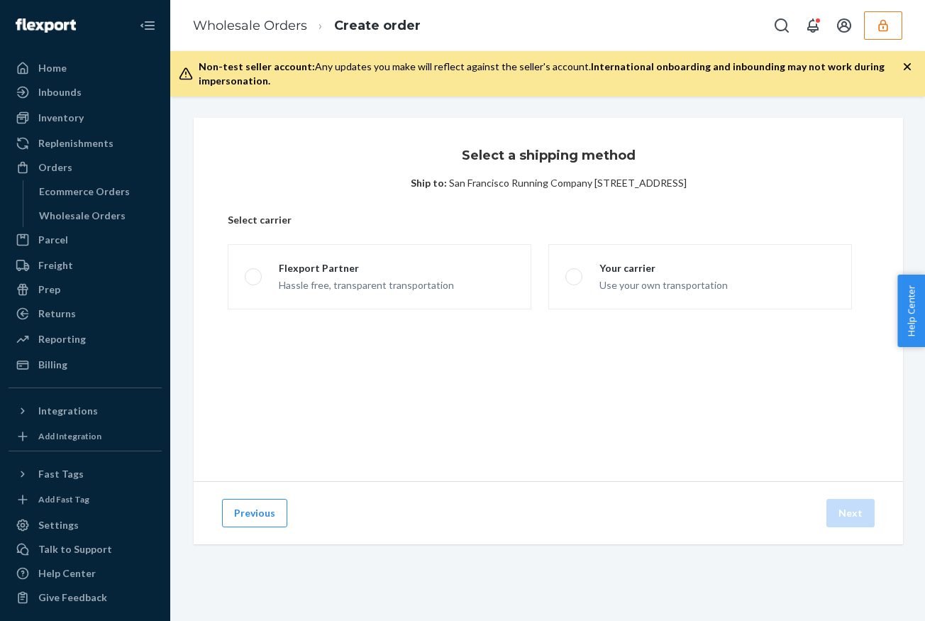
scroll to position [0, 0]
click at [414, 241] on fieldset "Flexport Partner Hassle free, transparent transportation Your carrier Use your …" at bounding box center [540, 276] width 642 height 77
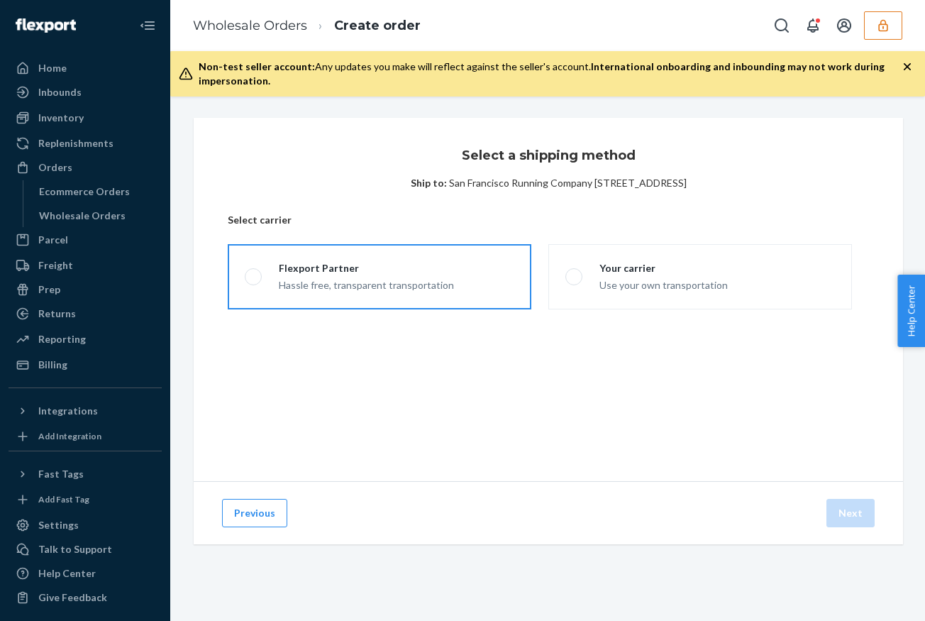
click at [422, 269] on div "Flexport Partner" at bounding box center [366, 268] width 175 height 14
click at [254, 273] on input "Flexport Partner Hassle free, transparent transportation" at bounding box center [249, 277] width 9 height 9
radio input "true"
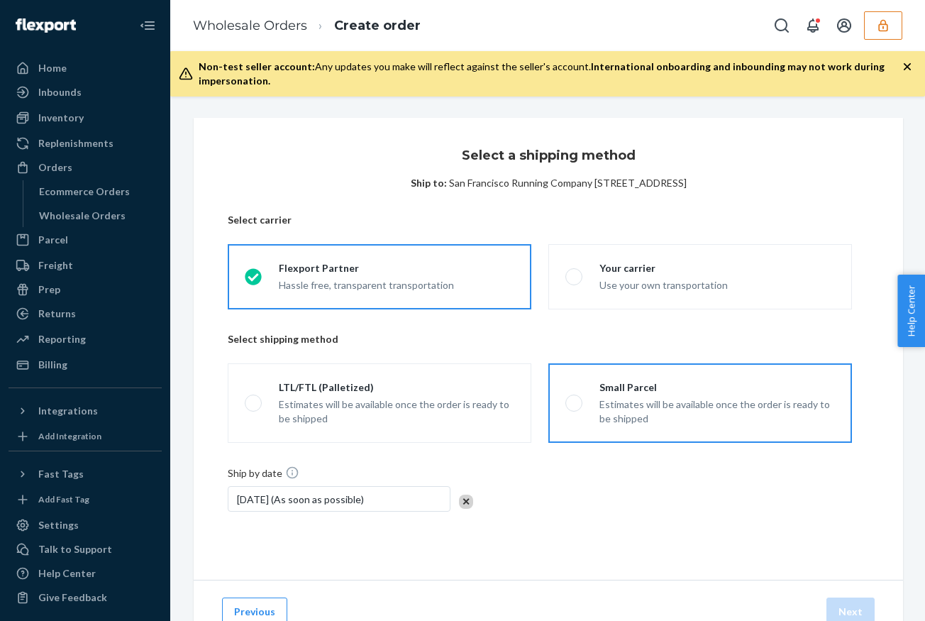
click at [720, 387] on div "Small Parcel" at bounding box center [718, 387] width 236 height 14
click at [575, 399] on input "Small Parcel Estimates will be available once the order is ready to be shipped" at bounding box center [570, 403] width 9 height 9
radio input "true"
click at [849, 605] on button "Next" at bounding box center [851, 612] width 48 height 28
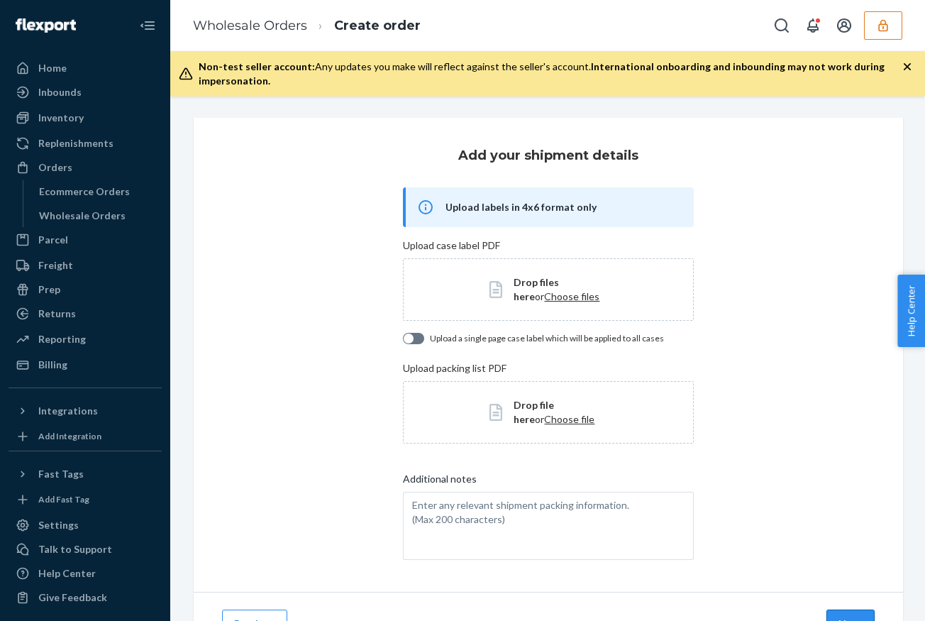
click at [853, 615] on button "Next" at bounding box center [851, 624] width 48 height 28
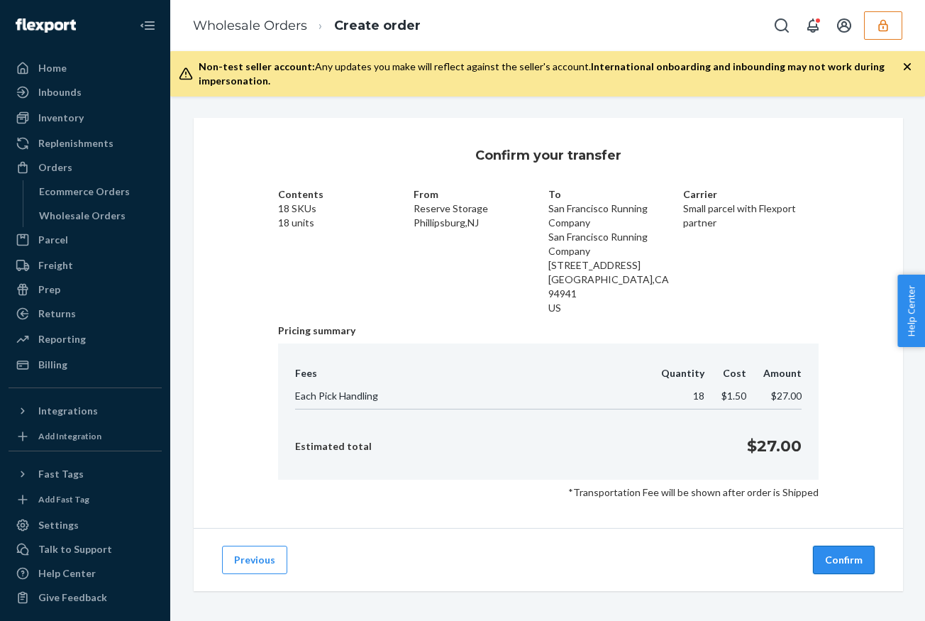
click at [854, 548] on button "Confirm" at bounding box center [844, 560] width 62 height 28
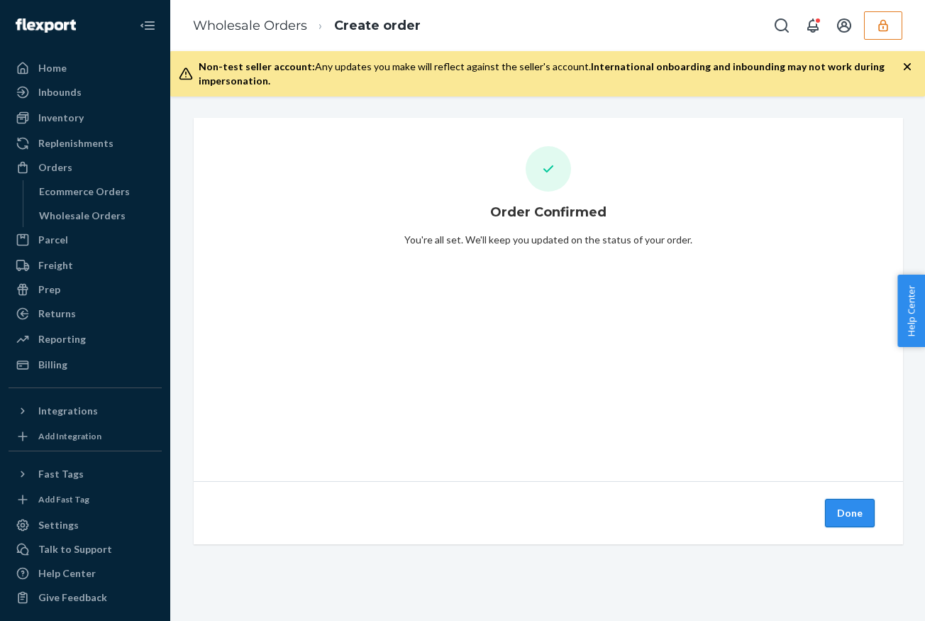
click at [859, 513] on button "Done" at bounding box center [850, 513] width 50 height 28
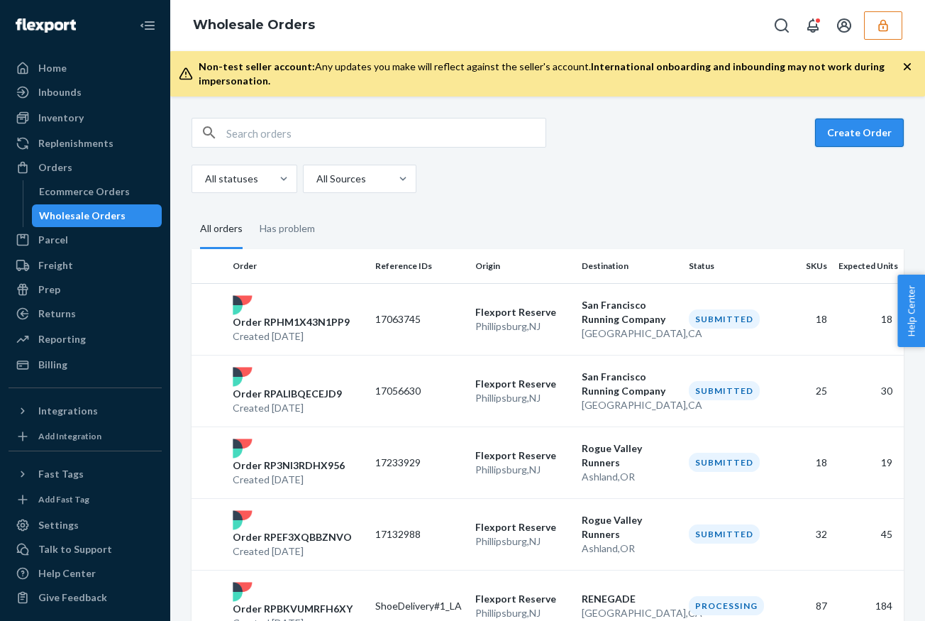
click at [862, 126] on button "Create Order" at bounding box center [859, 133] width 89 height 28
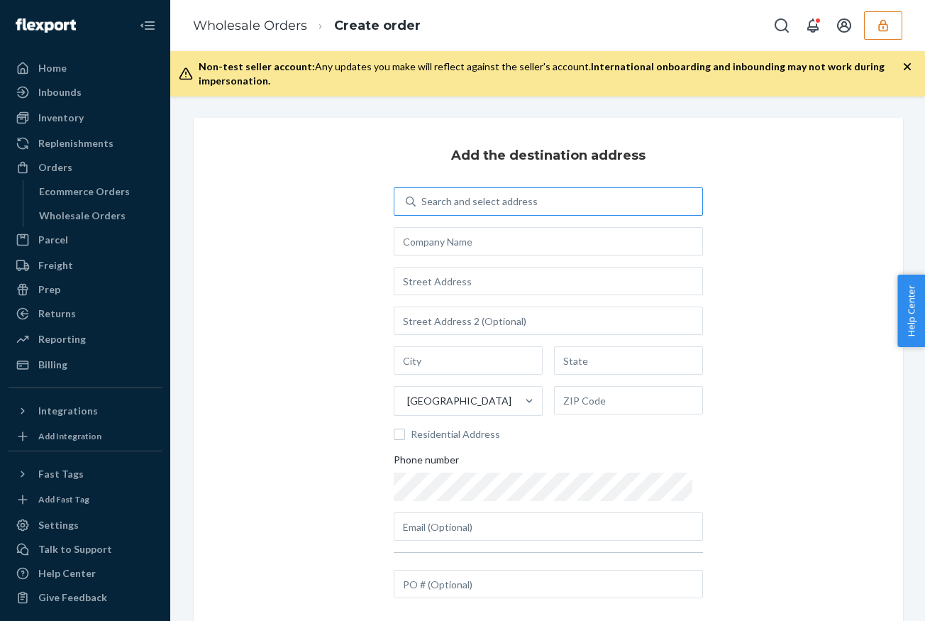
click at [449, 195] on div "Search and select address" at bounding box center [480, 201] width 116 height 14
click at [423, 195] on input "Search and select address" at bounding box center [422, 201] width 1 height 14
type input "313"
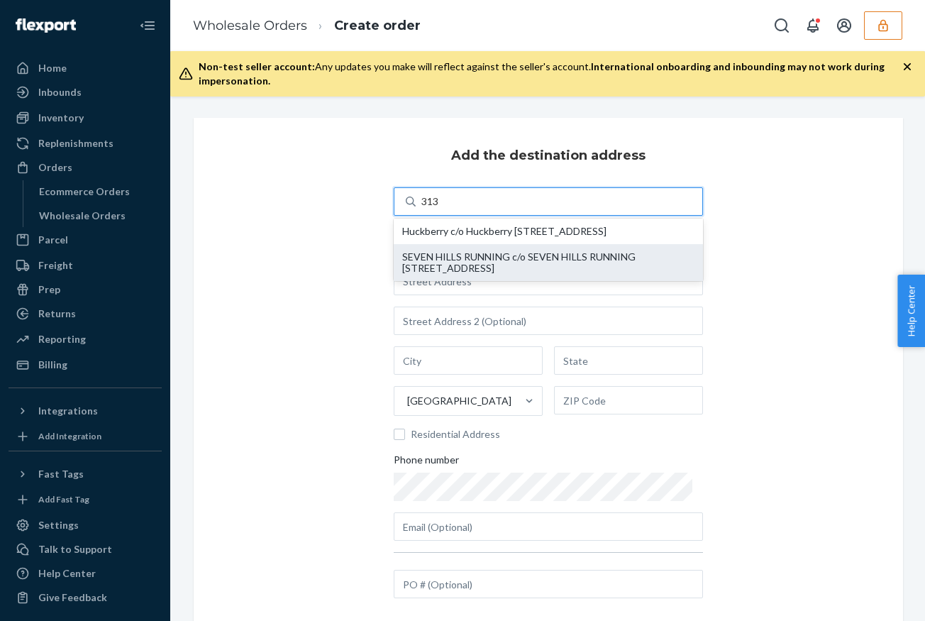
click at [529, 274] on div "SEVEN HILLS RUNNING c/o SEVEN HILLS RUNNING [STREET_ADDRESS]" at bounding box center [548, 262] width 292 height 23
click at [440, 209] on input "313" at bounding box center [431, 201] width 18 height 14
type input "SEVEN HILLS RUNNING"
type input "[STREET_ADDRESS]"
type input "Suite B"
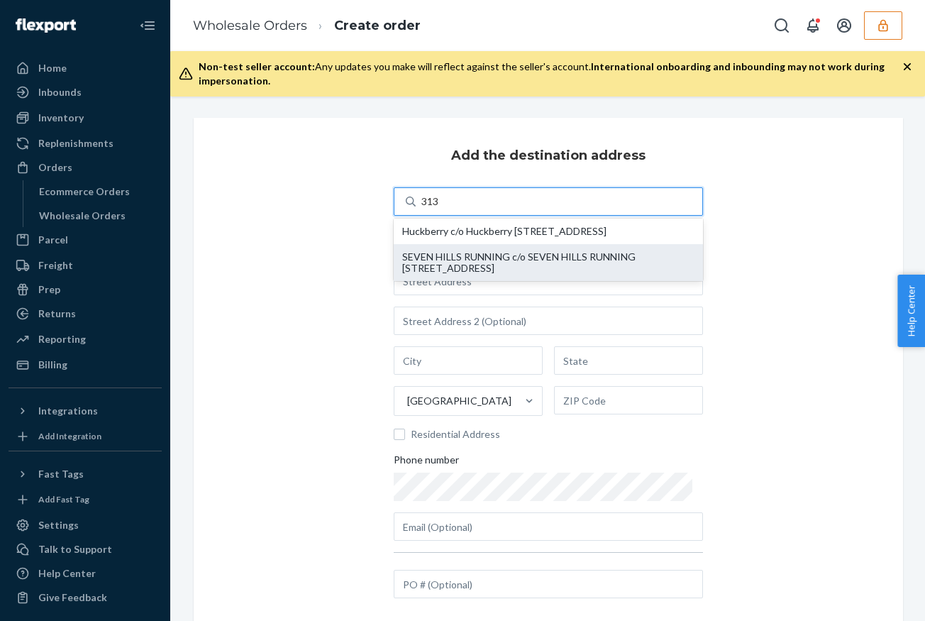
type input "[GEOGRAPHIC_DATA]"
type input "WA"
type input "98199"
type input "[EMAIL_ADDRESS][DOMAIN_NAME]"
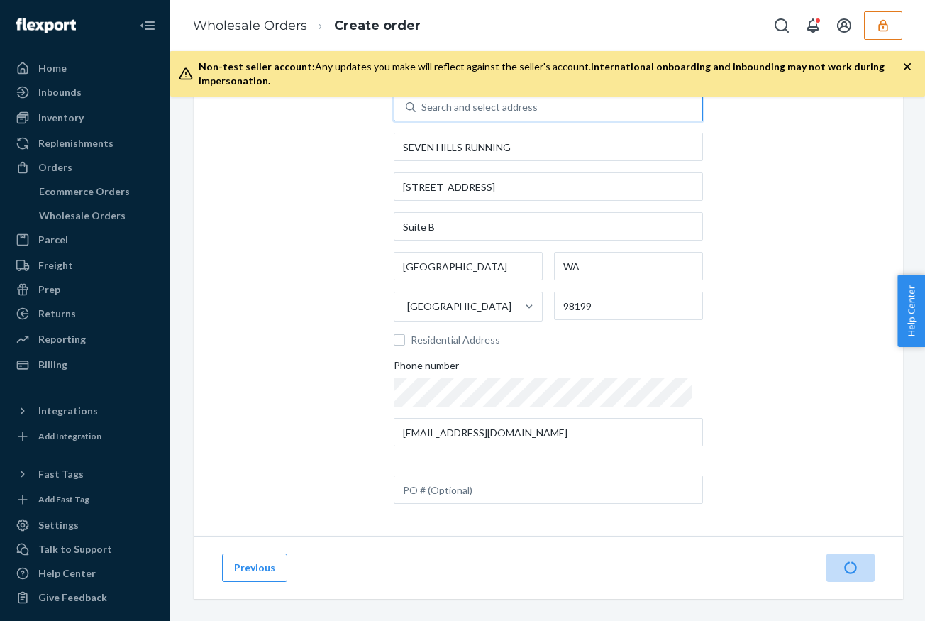
scroll to position [106, 0]
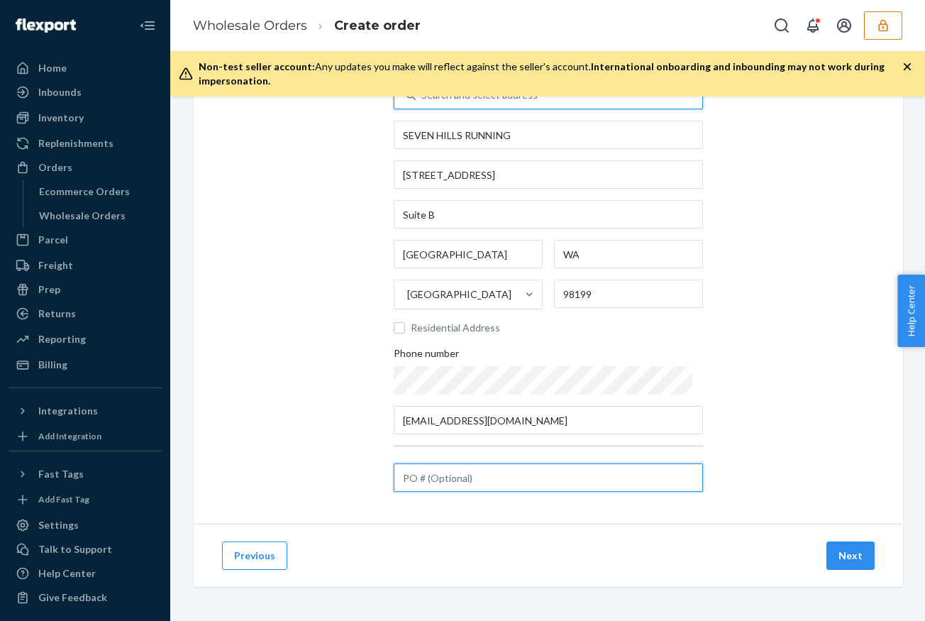
click at [483, 483] on input "text" at bounding box center [548, 477] width 309 height 28
paste input "17096922"
type input "17096922"
click at [855, 563] on button "Next" at bounding box center [851, 555] width 48 height 28
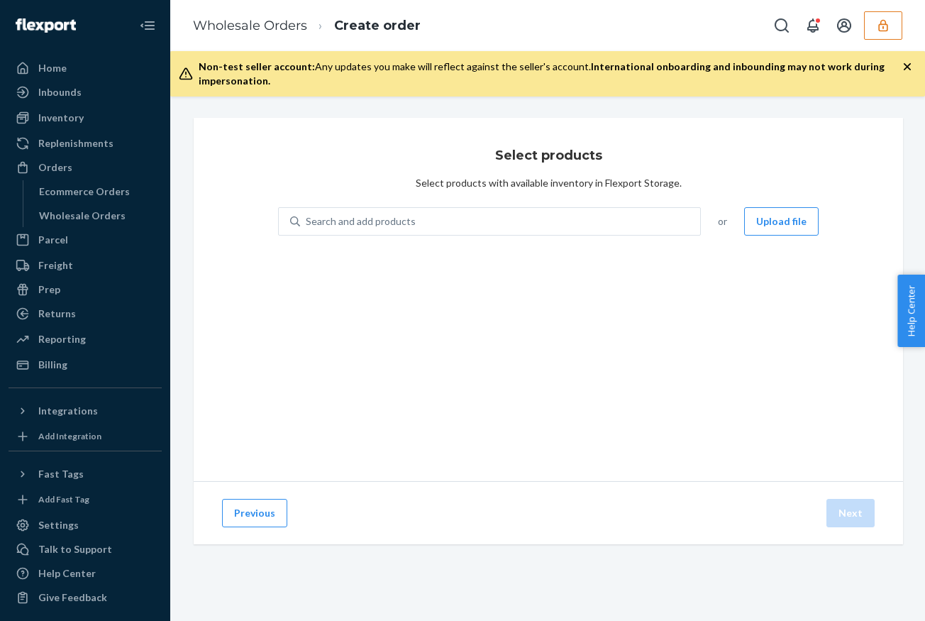
scroll to position [0, 0]
click at [796, 225] on button "Upload file" at bounding box center [781, 221] width 75 height 28
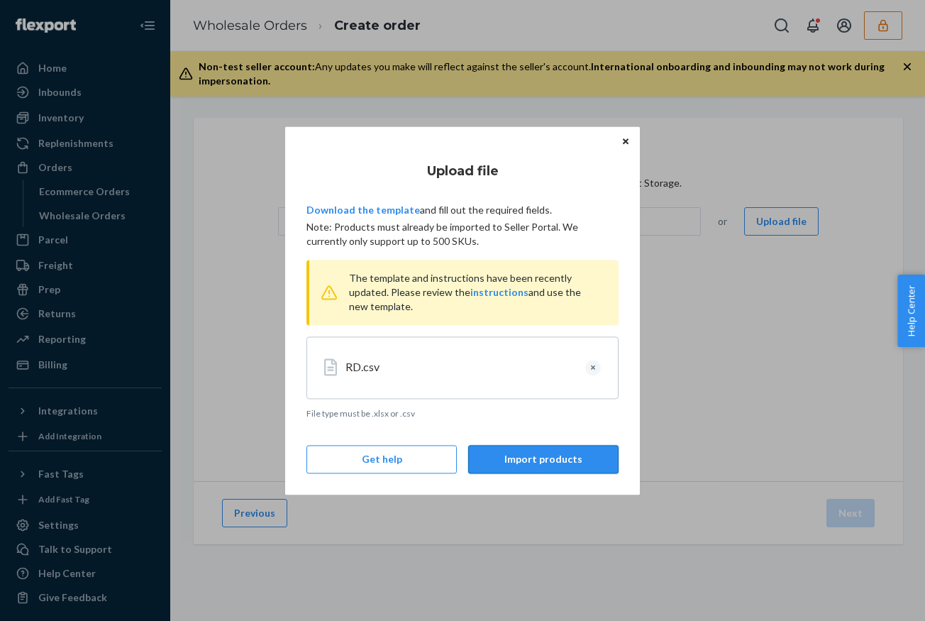
click at [537, 462] on button "Import products" at bounding box center [543, 459] width 150 height 28
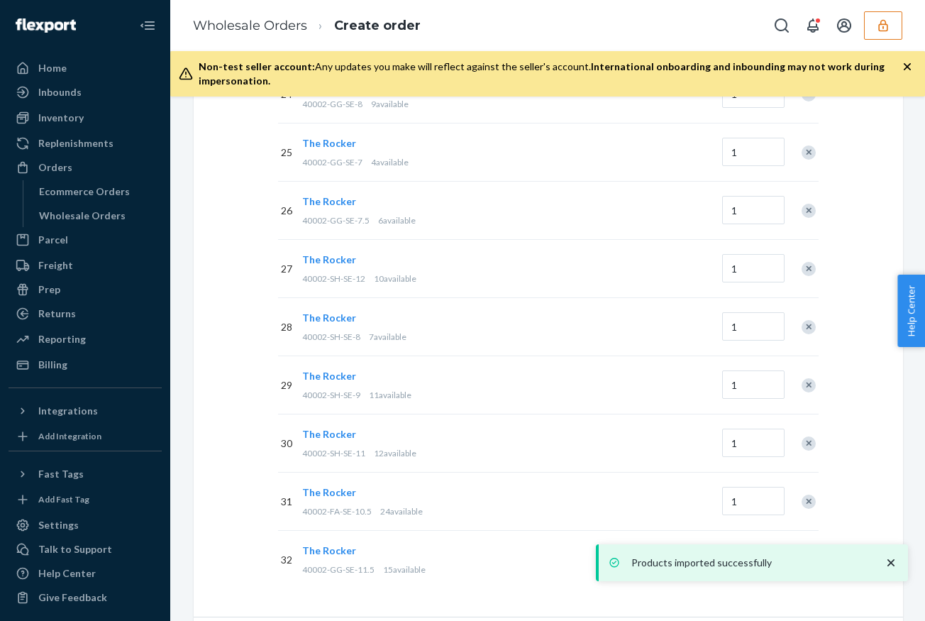
scroll to position [1701, 0]
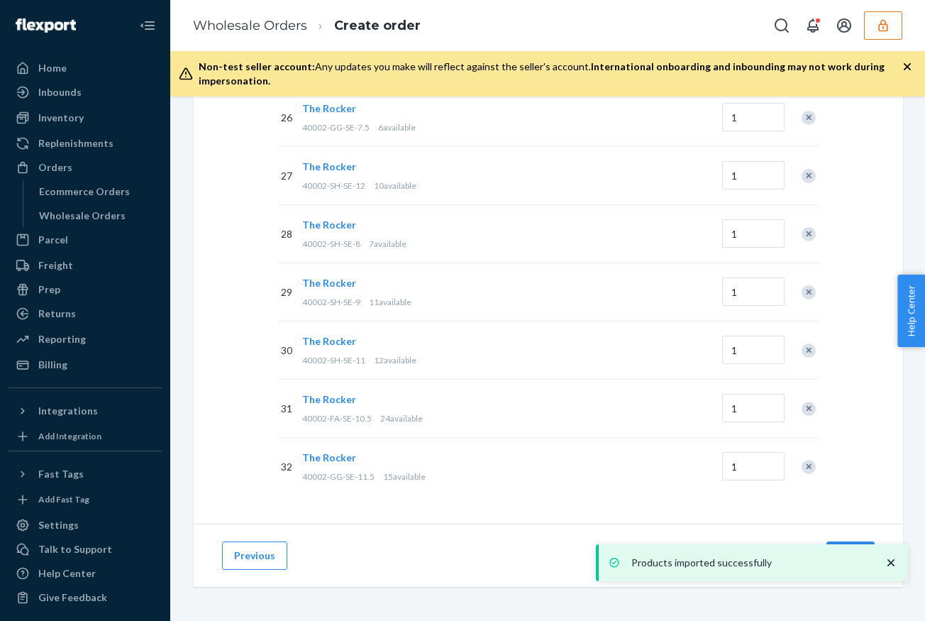
click at [889, 562] on icon "close toast" at bounding box center [891, 563] width 14 height 14
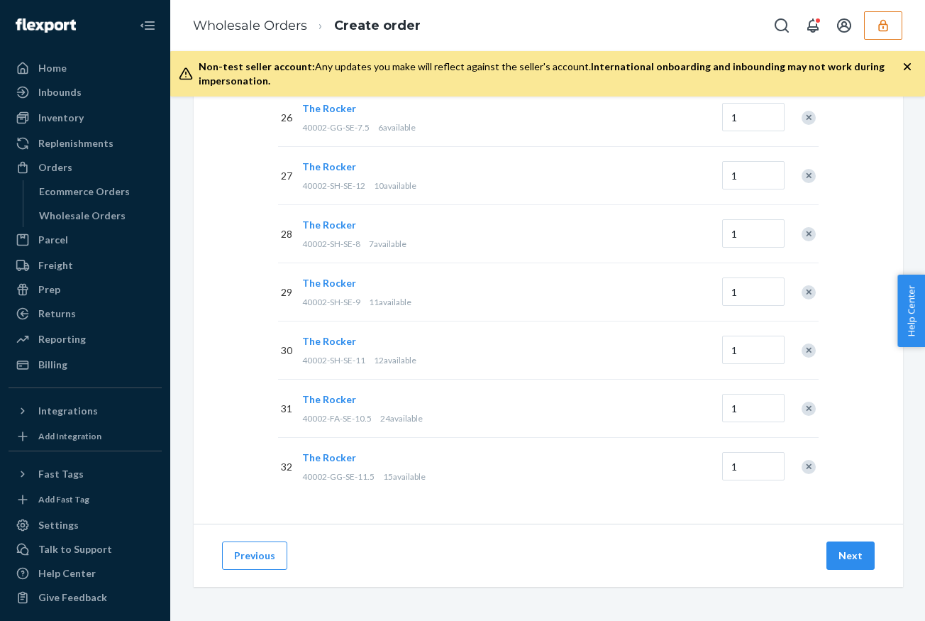
click at [841, 556] on div "Products imported successfully" at bounding box center [752, 562] width 312 height 37
click at [841, 556] on button "Next" at bounding box center [851, 555] width 48 height 28
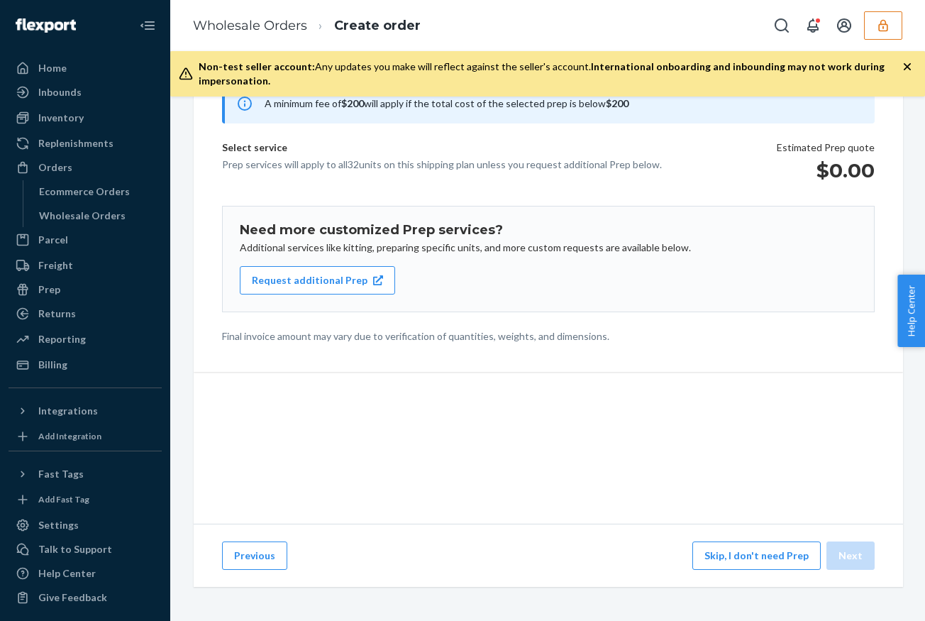
scroll to position [148, 0]
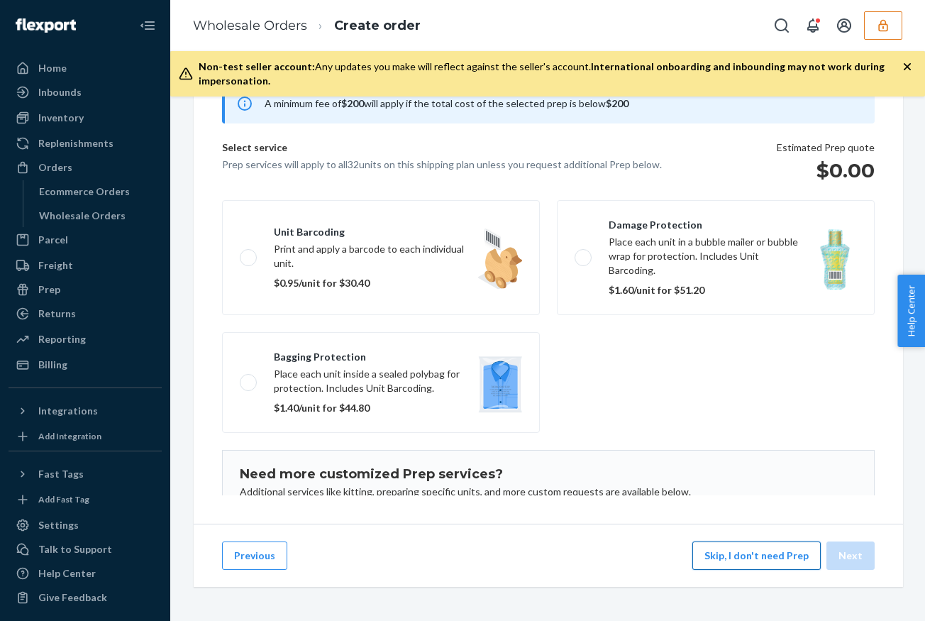
click at [780, 559] on button "Skip, I don't need Prep" at bounding box center [757, 555] width 128 height 28
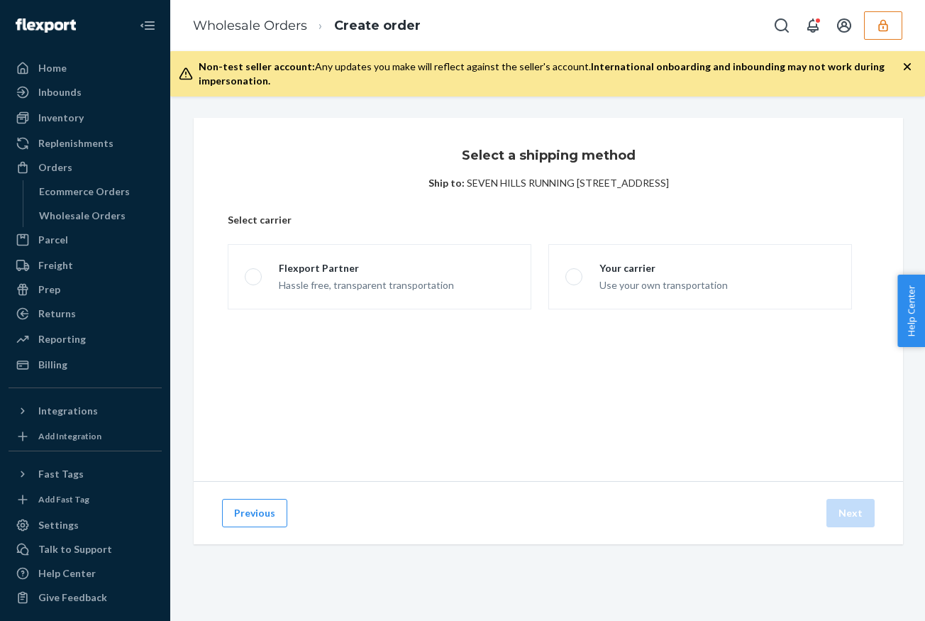
scroll to position [0, 0]
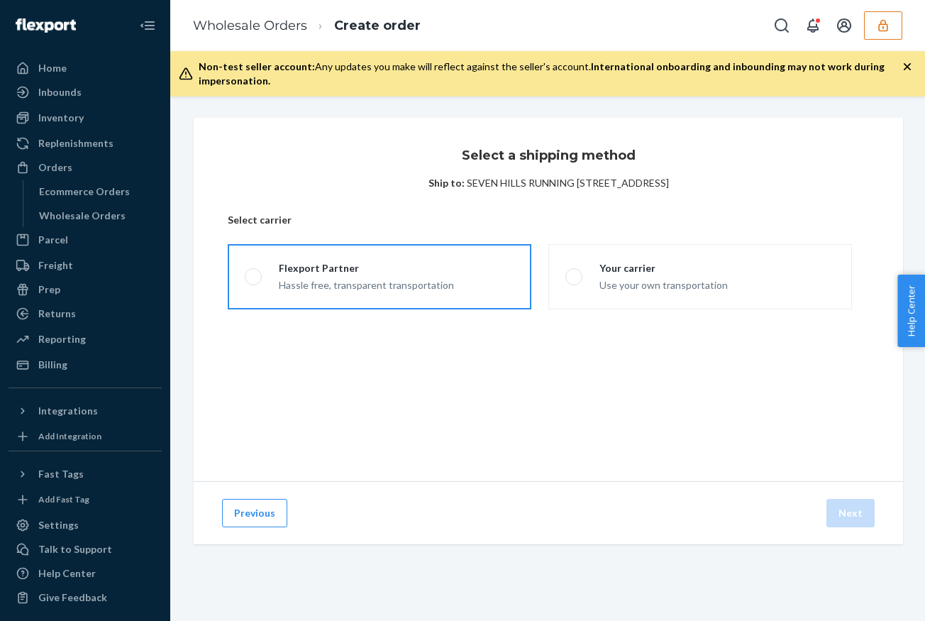
click at [462, 276] on label "Flexport Partner Hassle free, transparent transportation" at bounding box center [380, 276] width 304 height 65
click at [254, 276] on input "Flexport Partner Hassle free, transparent transportation" at bounding box center [249, 277] width 9 height 9
radio input "true"
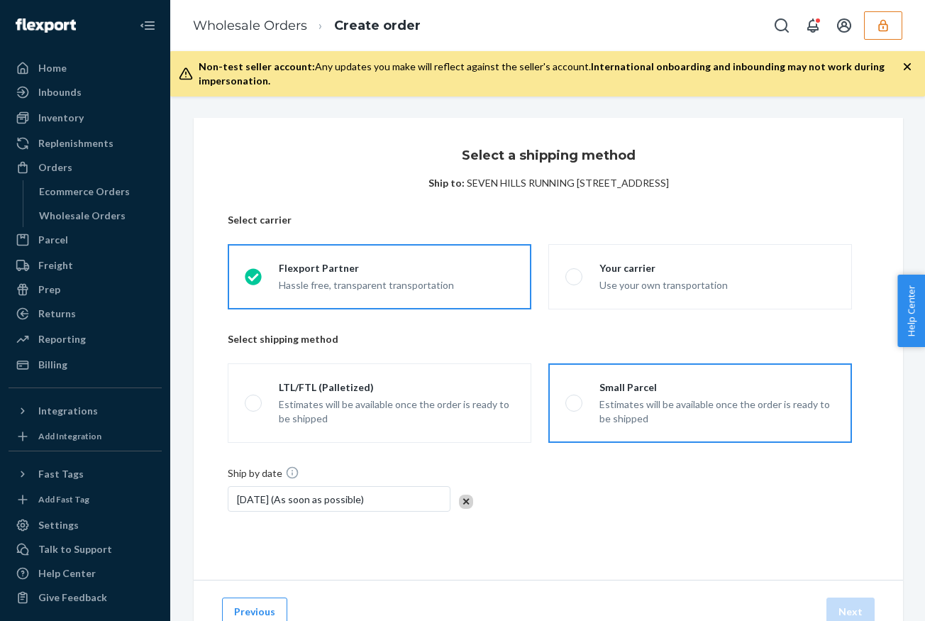
click at [715, 403] on div "Estimates will be available once the order is ready to be shipped" at bounding box center [718, 411] width 236 height 28
click at [575, 403] on input "Small Parcel Estimates will be available once the order is ready to be shipped" at bounding box center [570, 403] width 9 height 9
radio input "true"
click at [864, 617] on button "Next" at bounding box center [851, 612] width 48 height 28
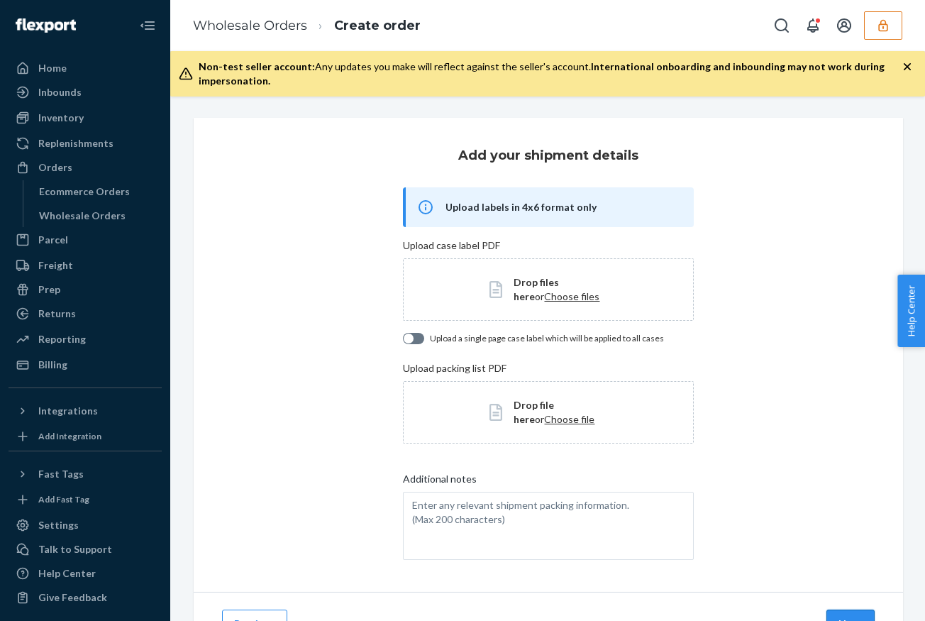
click at [862, 612] on button "Next" at bounding box center [851, 624] width 48 height 28
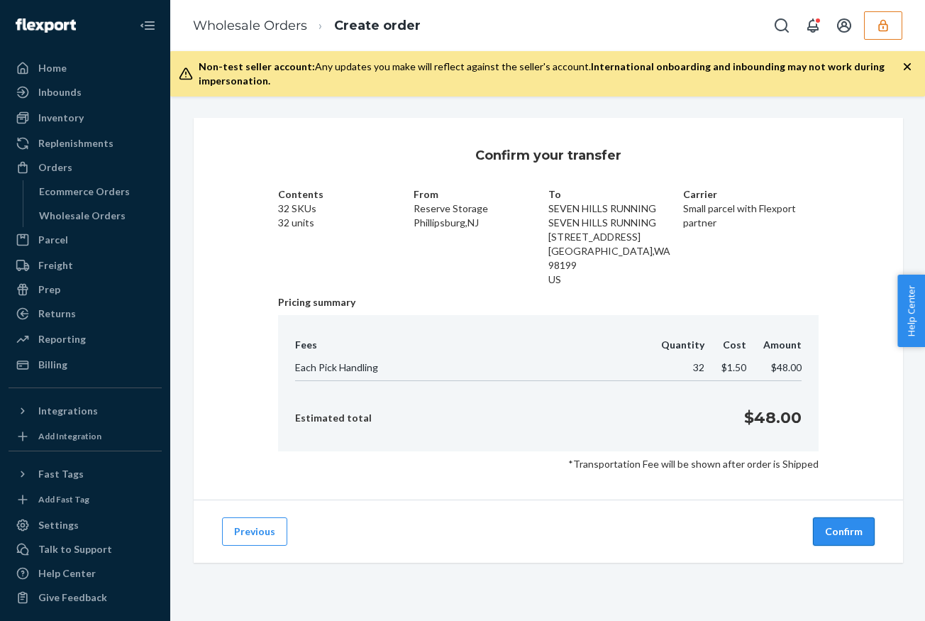
click at [855, 517] on button "Confirm" at bounding box center [844, 531] width 62 height 28
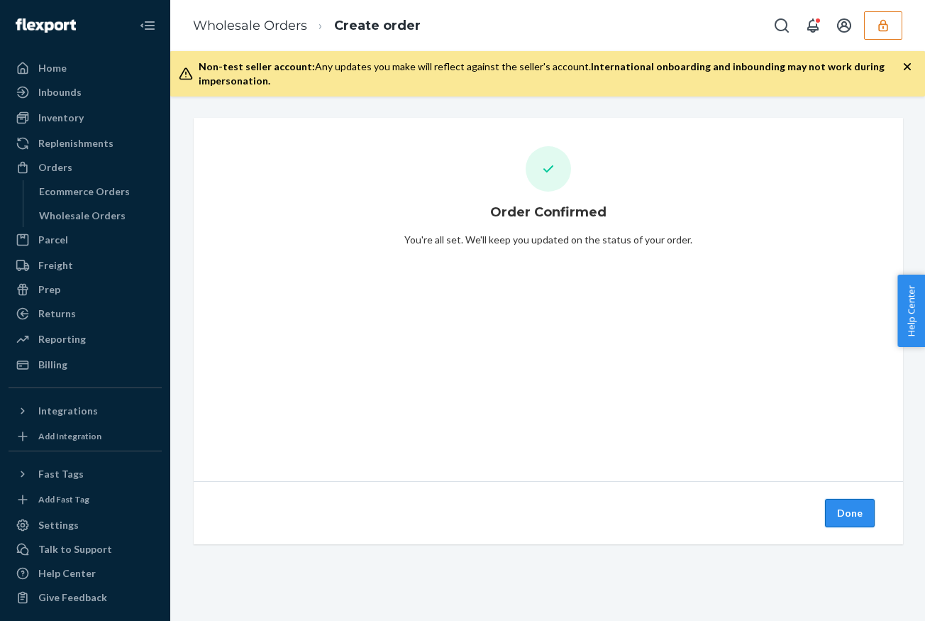
click at [849, 512] on button "Done" at bounding box center [850, 513] width 50 height 28
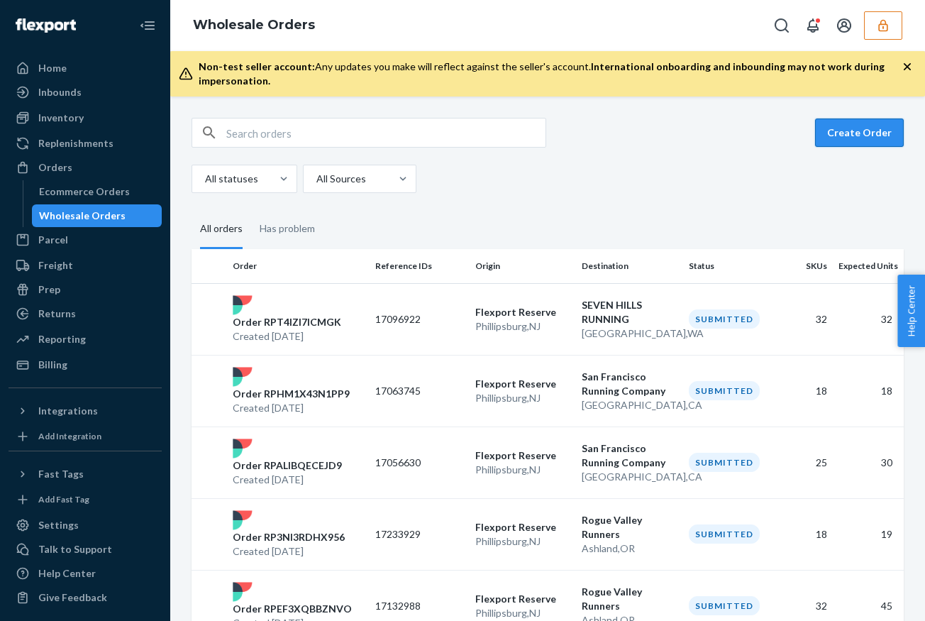
click at [863, 126] on button "Create Order" at bounding box center [859, 133] width 89 height 28
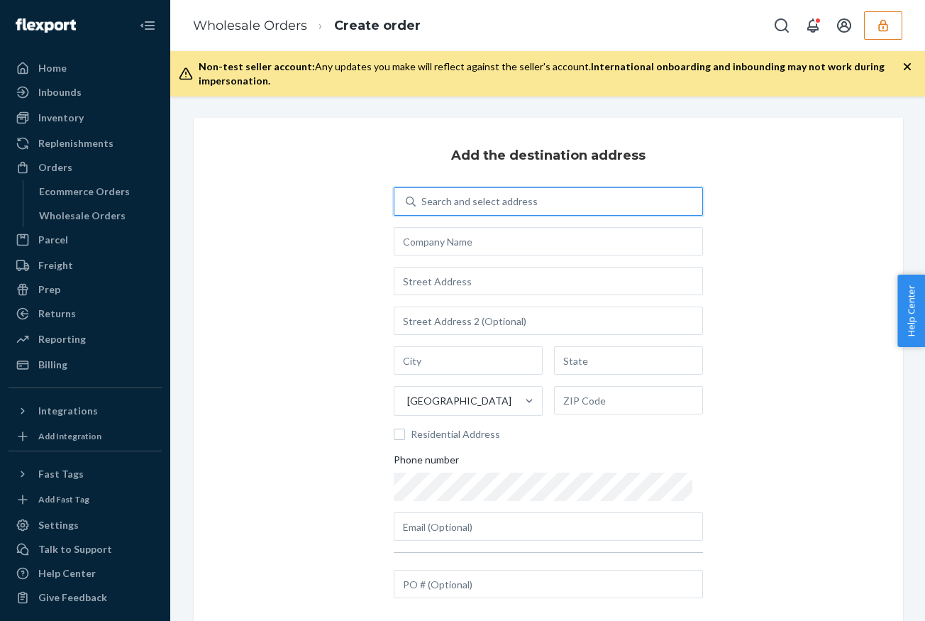
click at [441, 207] on div "Search and select address" at bounding box center [480, 201] width 116 height 14
click at [423, 207] on input "0 results available. Use Up and Down to choose options, press Enter to select t…" at bounding box center [422, 201] width 1 height 14
paste input "Sincere Cycles"
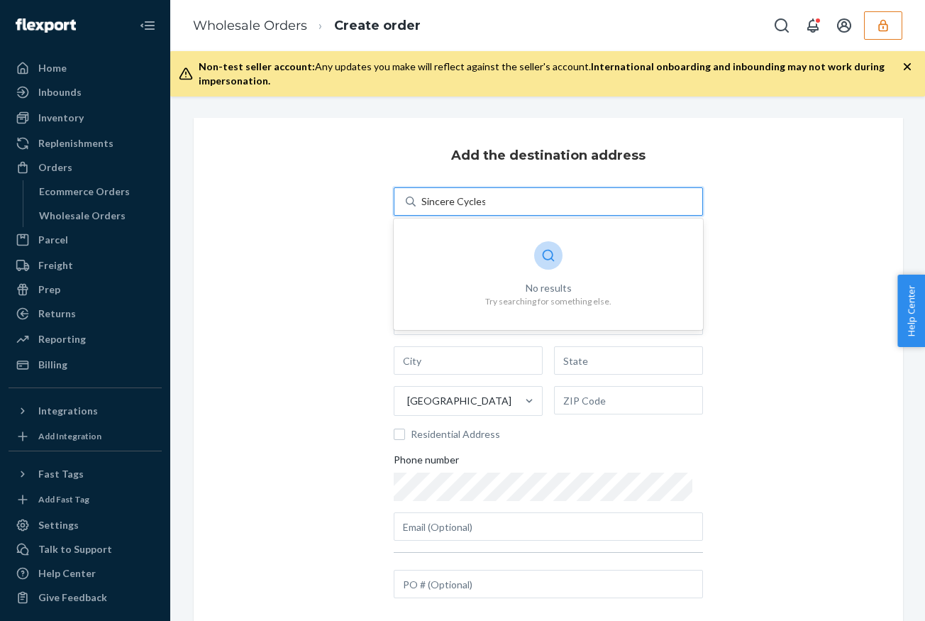
type input "Sincere Cycles"
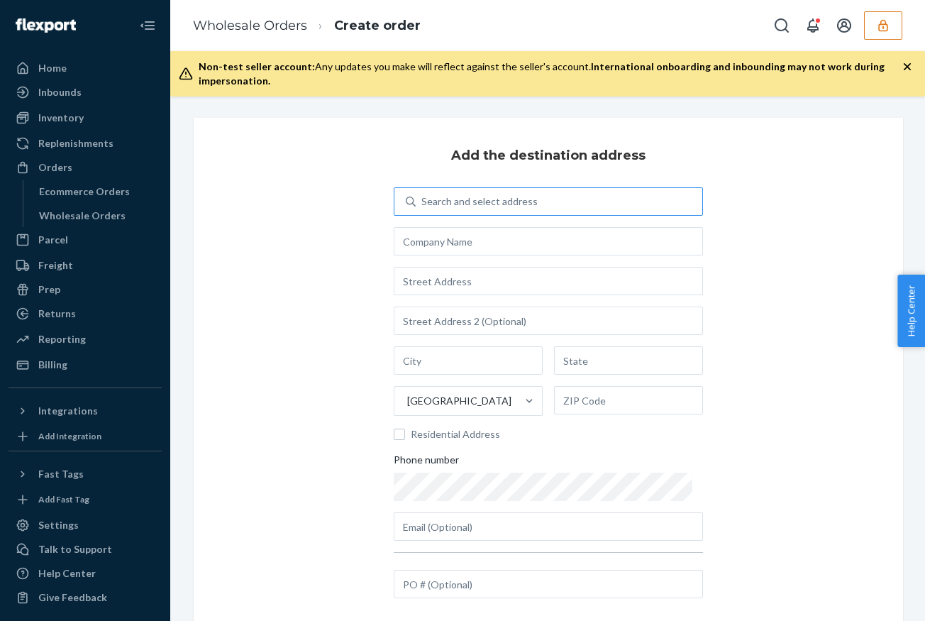
click at [363, 336] on div "Add the destination address Search and select address [GEOGRAPHIC_DATA] Residen…" at bounding box center [549, 374] width 710 height 512
click at [492, 242] on input "text" at bounding box center [548, 241] width 309 height 28
paste input "Sincere Cycles"
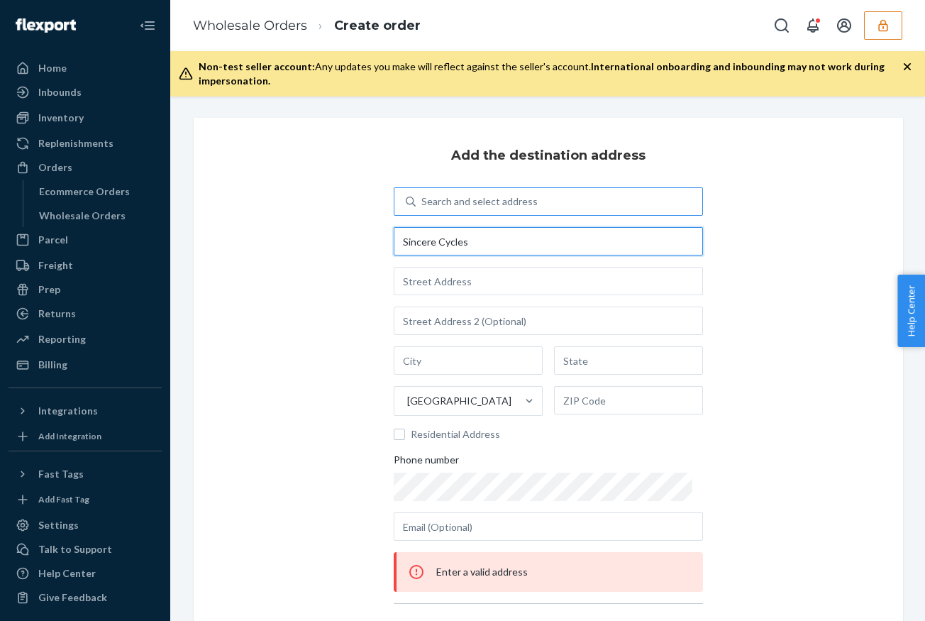
type input "Sincere Cycles"
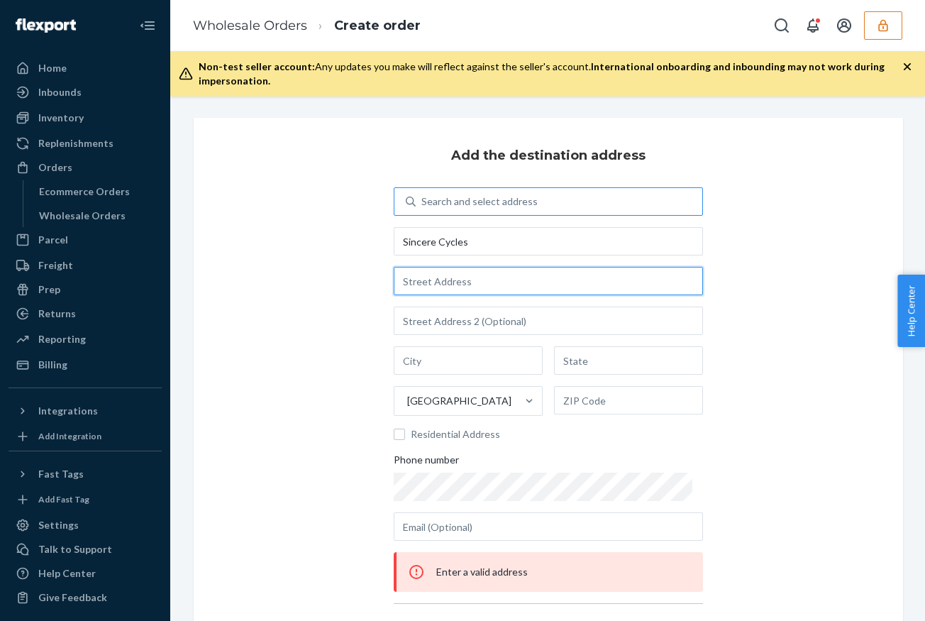
click at [446, 288] on input "text" at bounding box center [548, 281] width 309 height 28
paste input "[STREET_ADDRESS]"
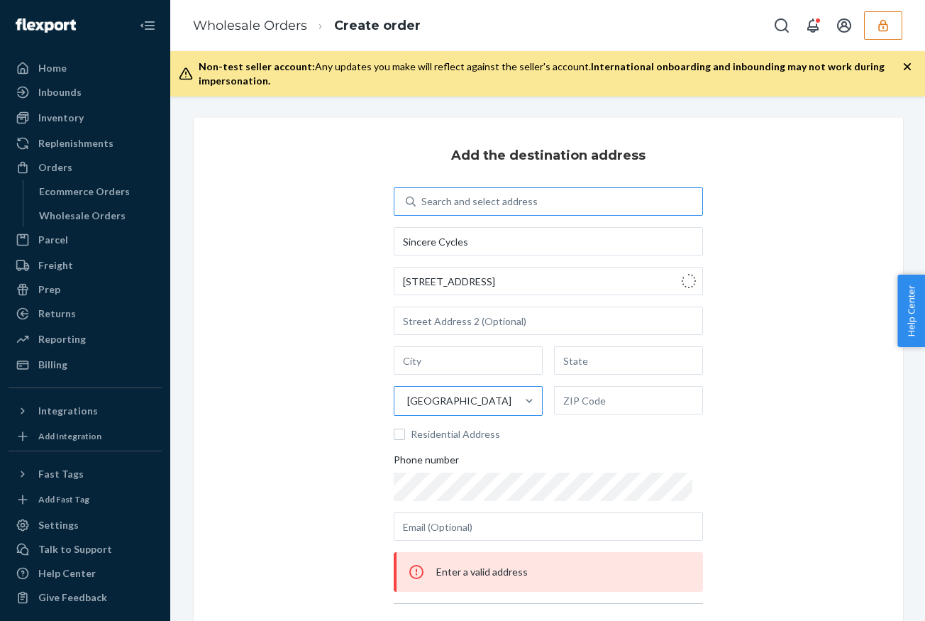
type input "[STREET_ADDRESS]"
type input "Santa Fe"
type input "NM"
type input "87501"
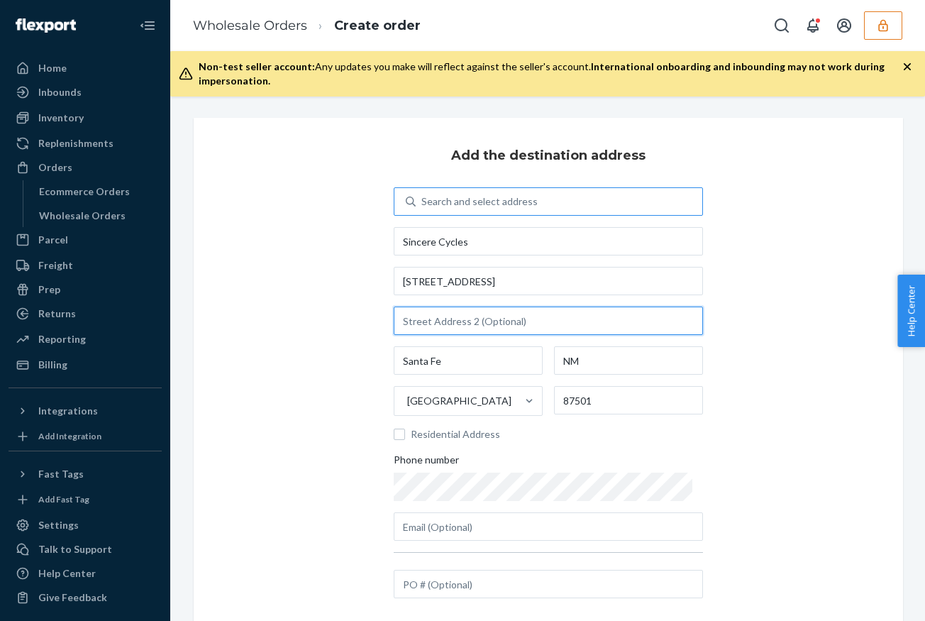
click at [486, 315] on input "text" at bounding box center [548, 321] width 309 height 28
paste input "STE B"
type input "STE B"
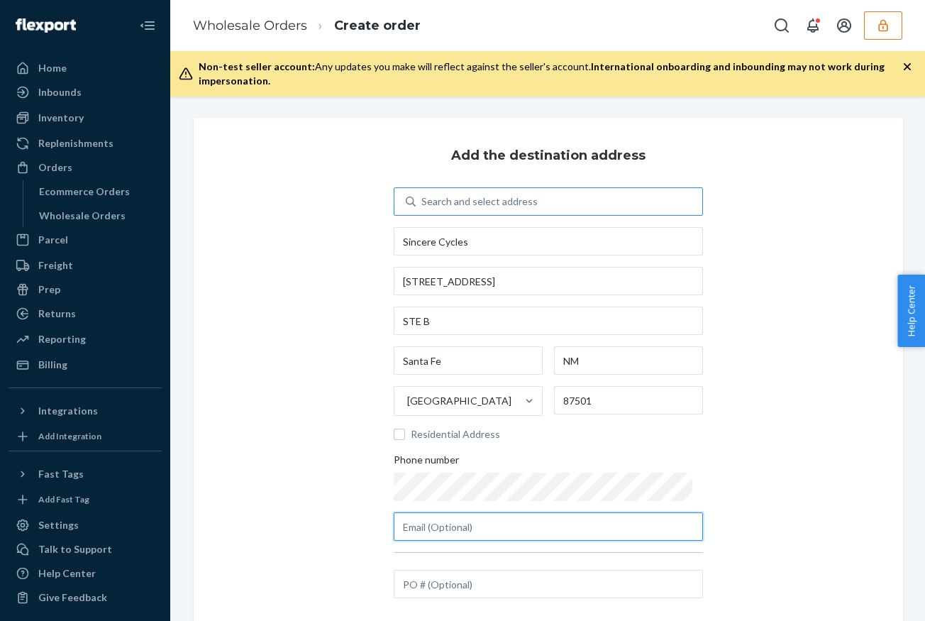
click at [473, 528] on input "text" at bounding box center [548, 526] width 309 height 28
paste input "[EMAIL_ADDRESS][DOMAIN_NAME]"
type input "[EMAIL_ADDRESS][DOMAIN_NAME]"
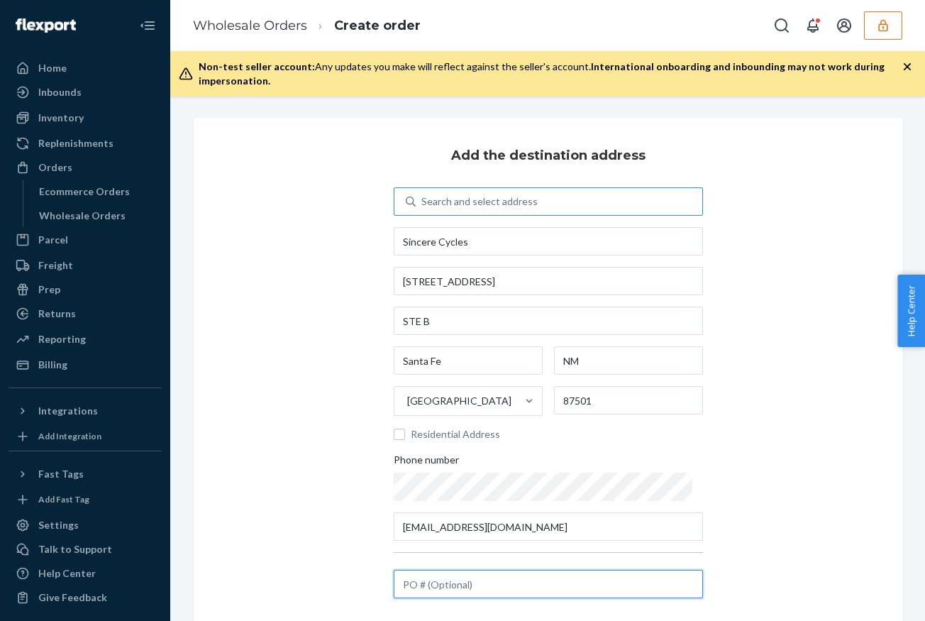
click at [471, 583] on input "text" at bounding box center [548, 584] width 309 height 28
paste input "17128936"
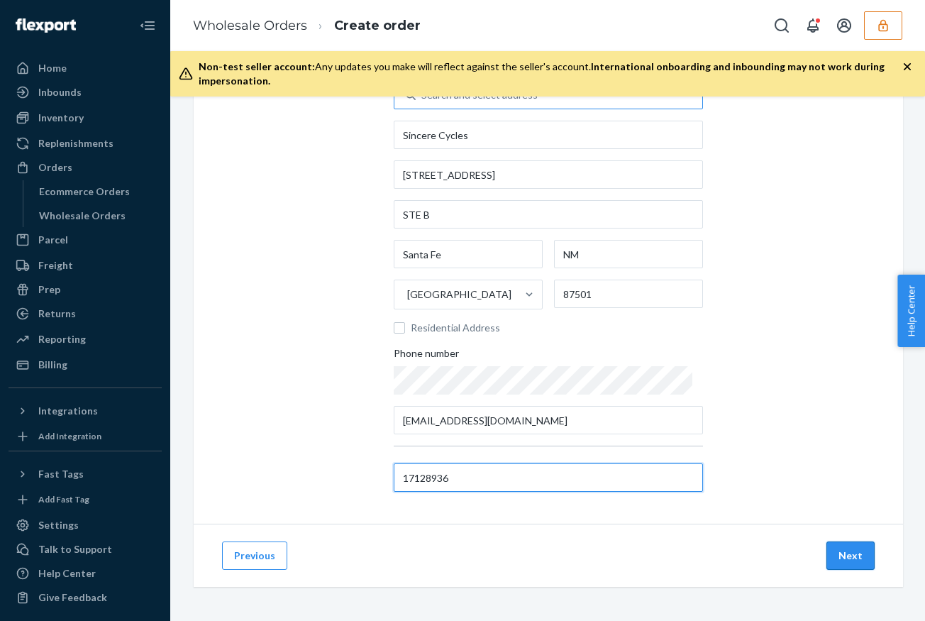
type input "17128936"
click at [859, 557] on button "Next" at bounding box center [851, 555] width 48 height 28
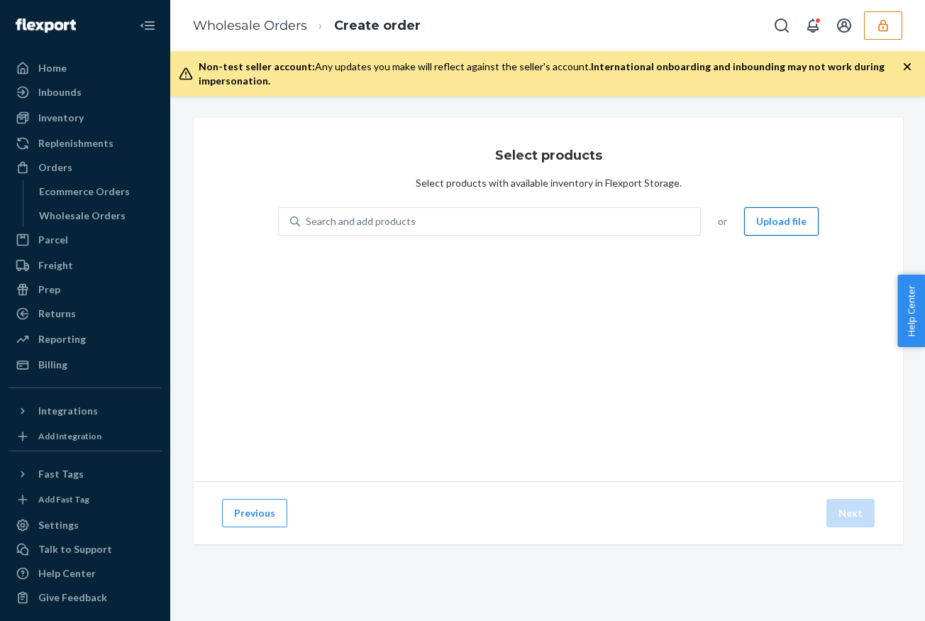
click at [772, 228] on button "Upload file" at bounding box center [781, 221] width 75 height 28
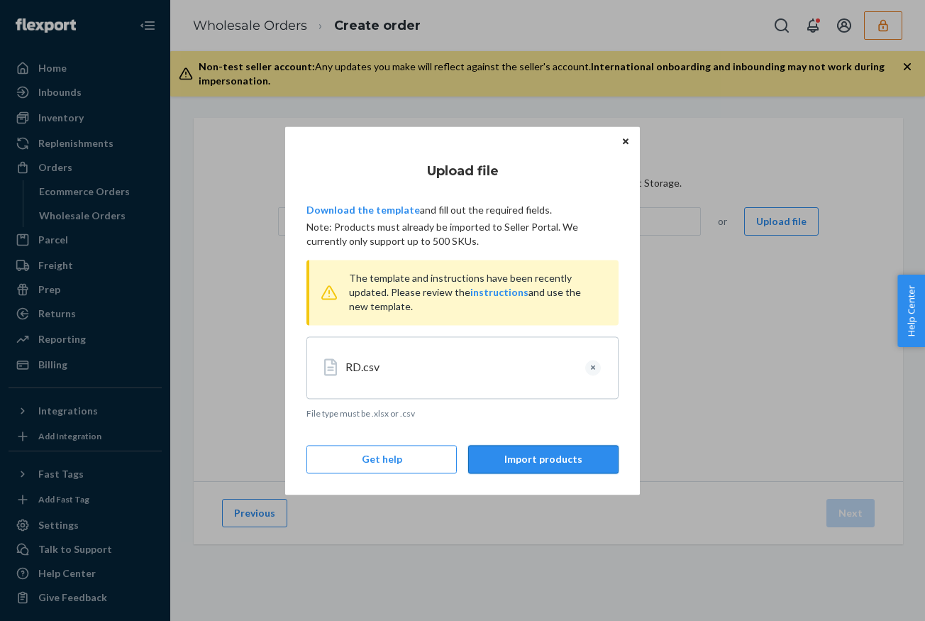
click at [574, 466] on button "Import products" at bounding box center [543, 459] width 150 height 28
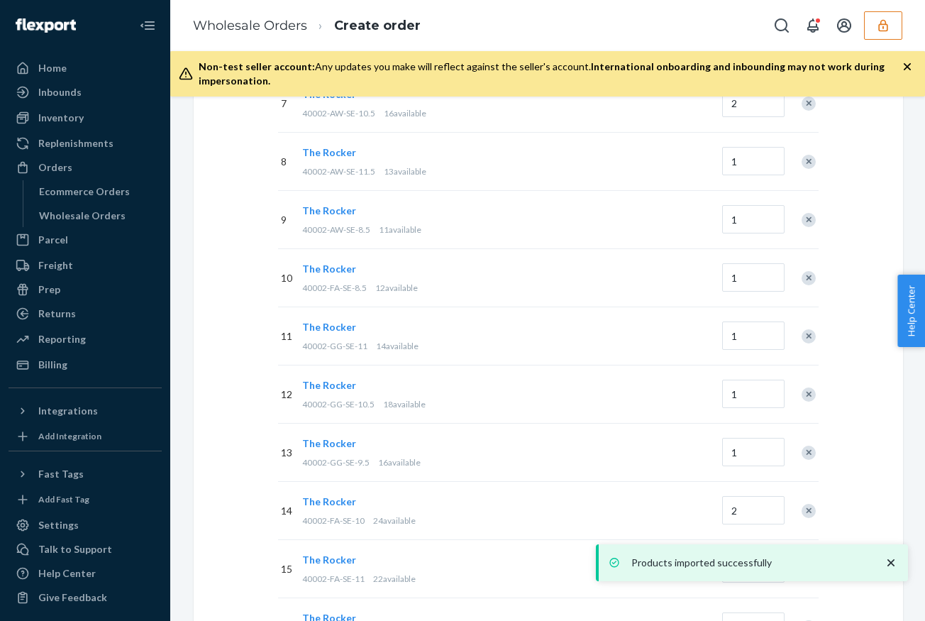
scroll to position [1119, 0]
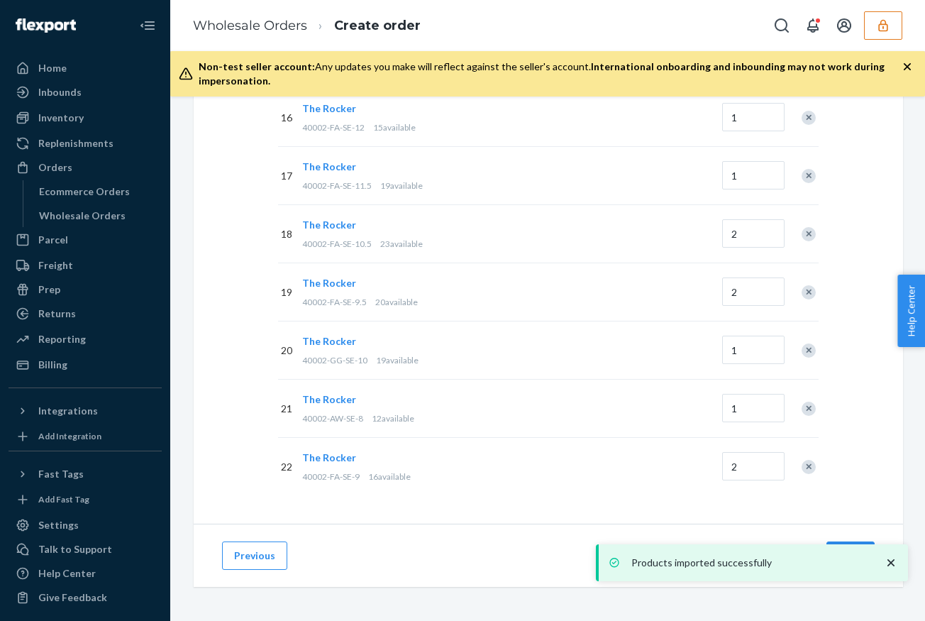
click at [893, 562] on icon "close toast" at bounding box center [891, 563] width 14 height 14
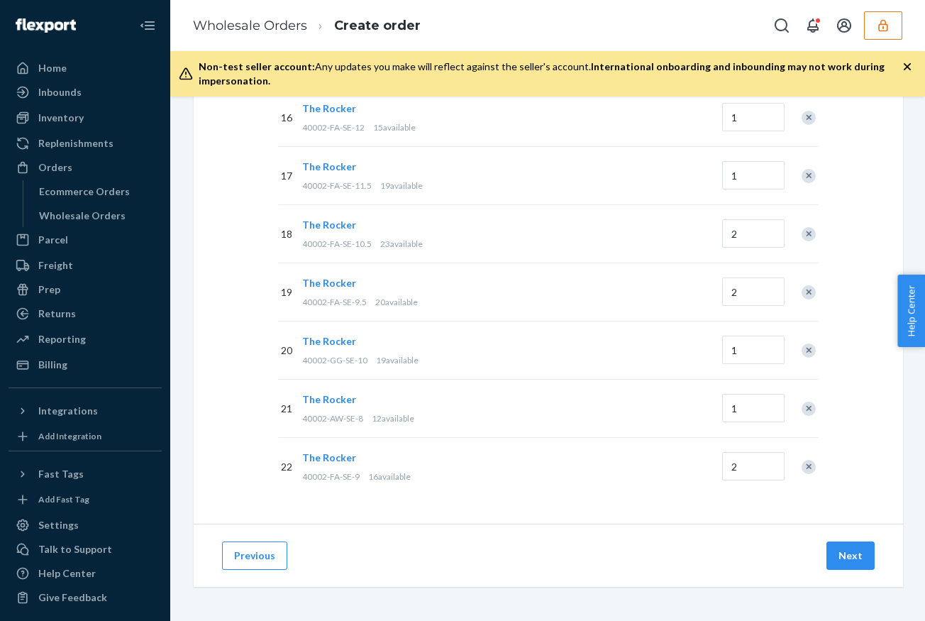
click at [848, 557] on div "Products imported successfully" at bounding box center [752, 562] width 312 height 37
click at [848, 557] on button "Next" at bounding box center [851, 555] width 48 height 28
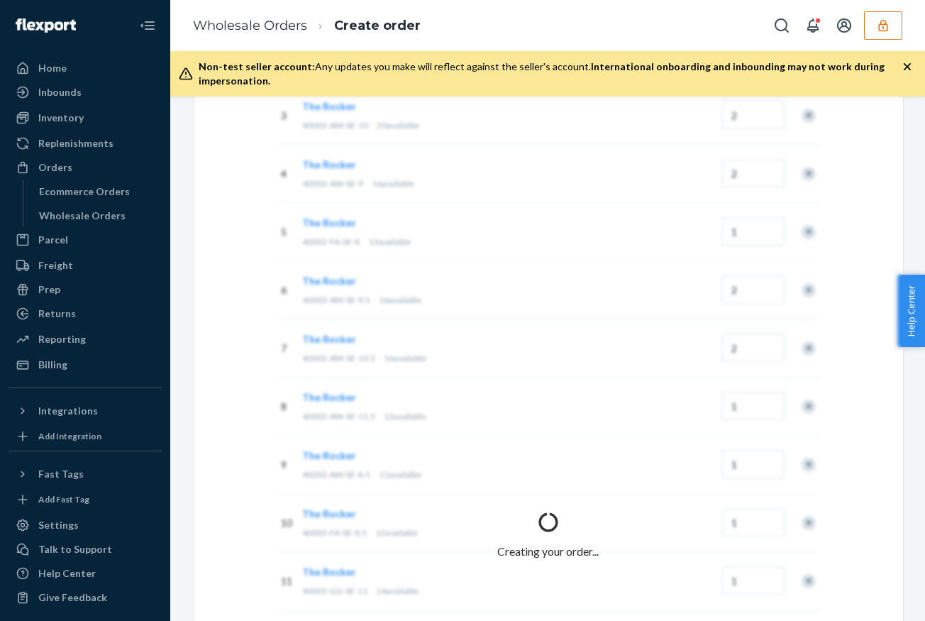
scroll to position [148, 0]
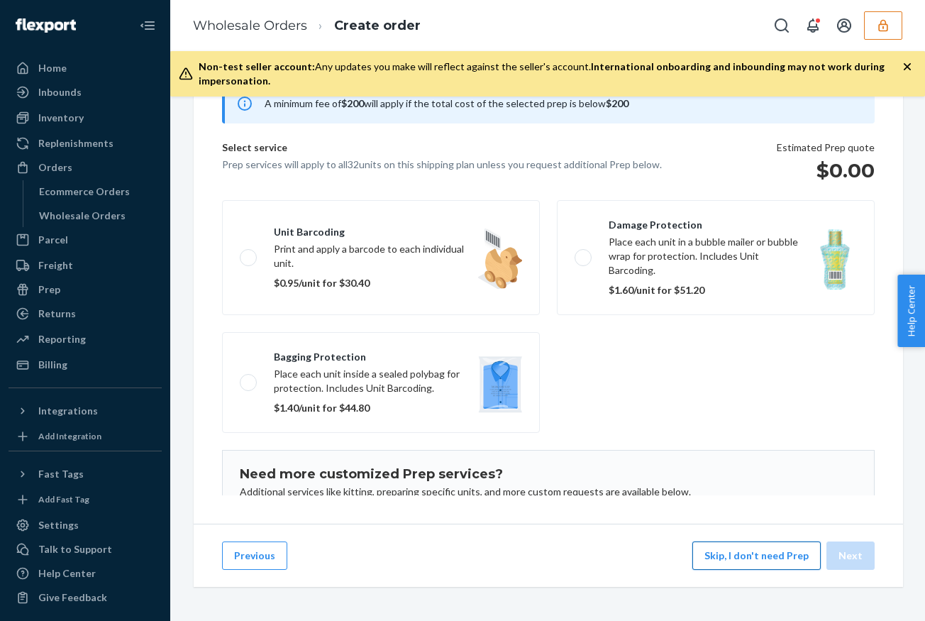
click at [744, 554] on button "Skip, I don't need Prep" at bounding box center [757, 555] width 128 height 28
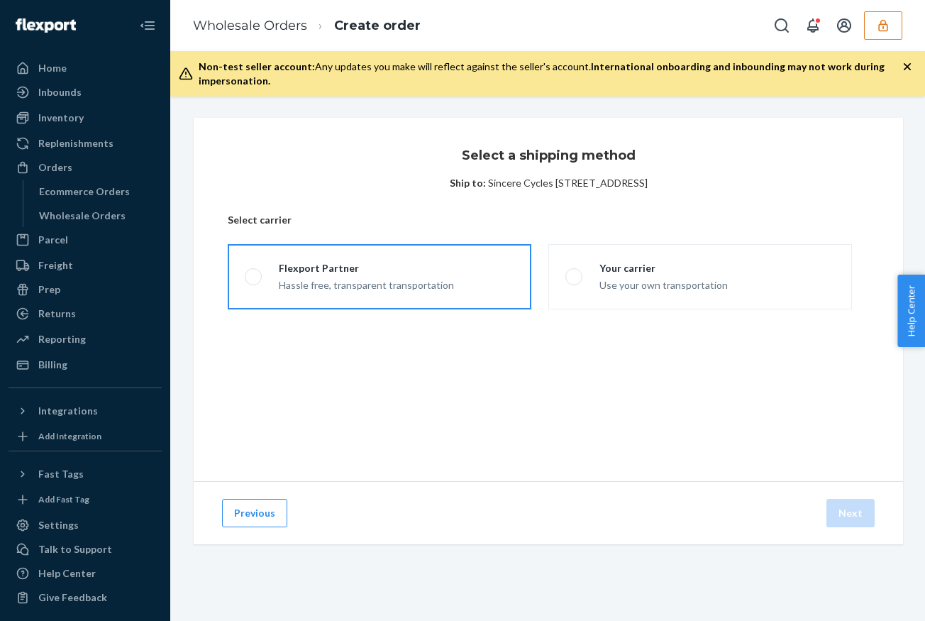
click at [426, 298] on label "Flexport Partner Hassle free, transparent transportation" at bounding box center [380, 276] width 304 height 65
click at [254, 282] on input "Flexport Partner Hassle free, transparent transportation" at bounding box center [249, 277] width 9 height 9
radio input "true"
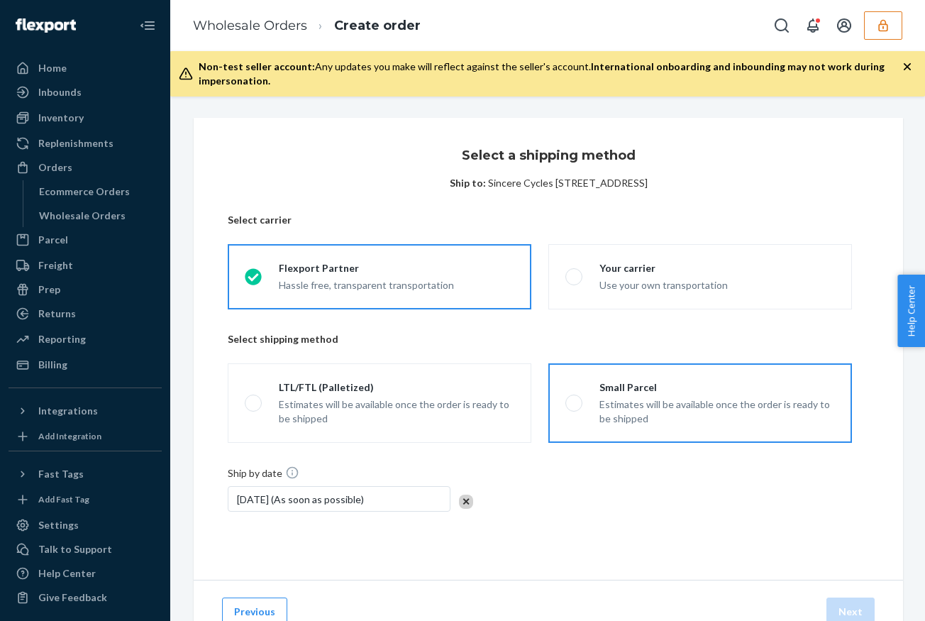
click at [725, 400] on div "Estimates will be available once the order is ready to be shipped" at bounding box center [718, 411] width 236 height 28
click at [575, 400] on input "Small Parcel Estimates will be available once the order is ready to be shipped" at bounding box center [570, 403] width 9 height 9
radio input "true"
click at [845, 615] on button "Next" at bounding box center [851, 612] width 48 height 28
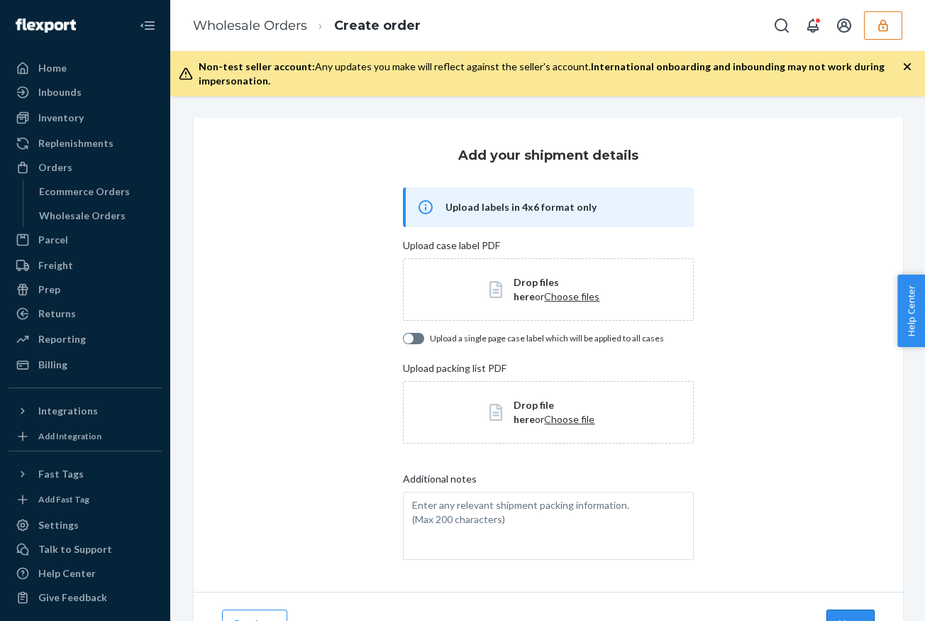
click at [848, 609] on div "Previous Next" at bounding box center [549, 623] width 710 height 63
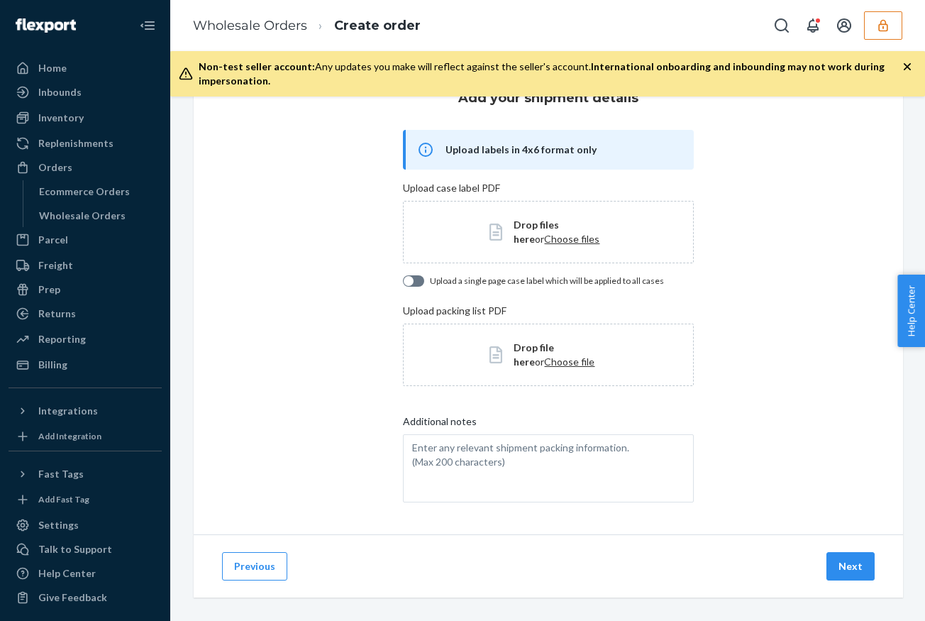
scroll to position [68, 0]
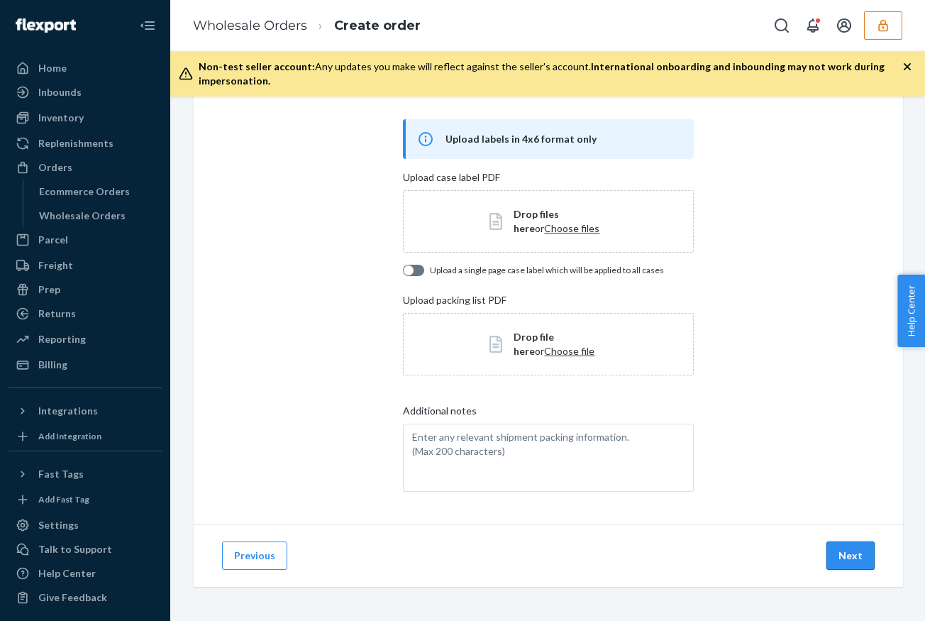
click at [854, 555] on button "Next" at bounding box center [851, 555] width 48 height 28
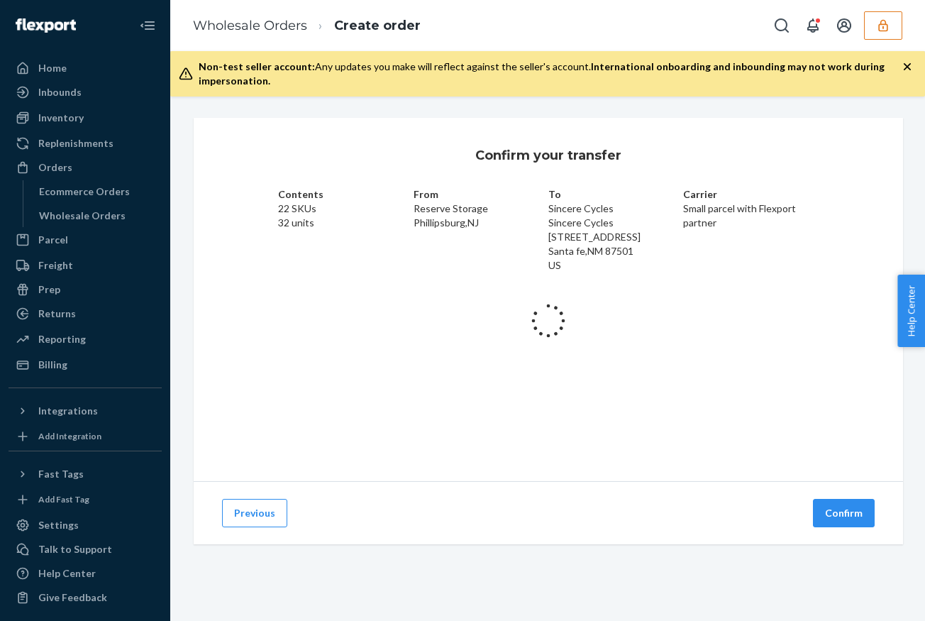
scroll to position [0, 0]
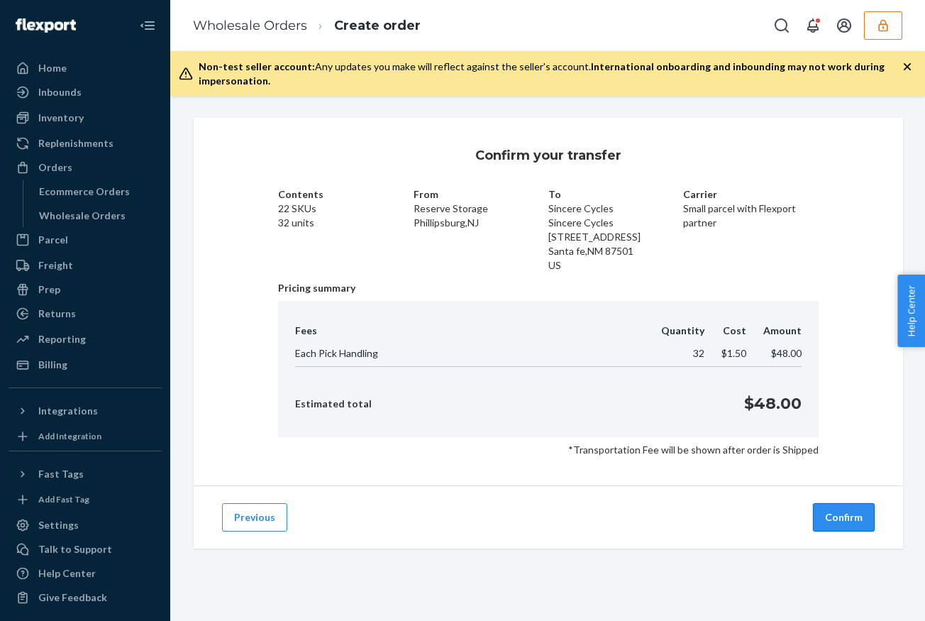
click at [846, 522] on button "Confirm" at bounding box center [844, 517] width 62 height 28
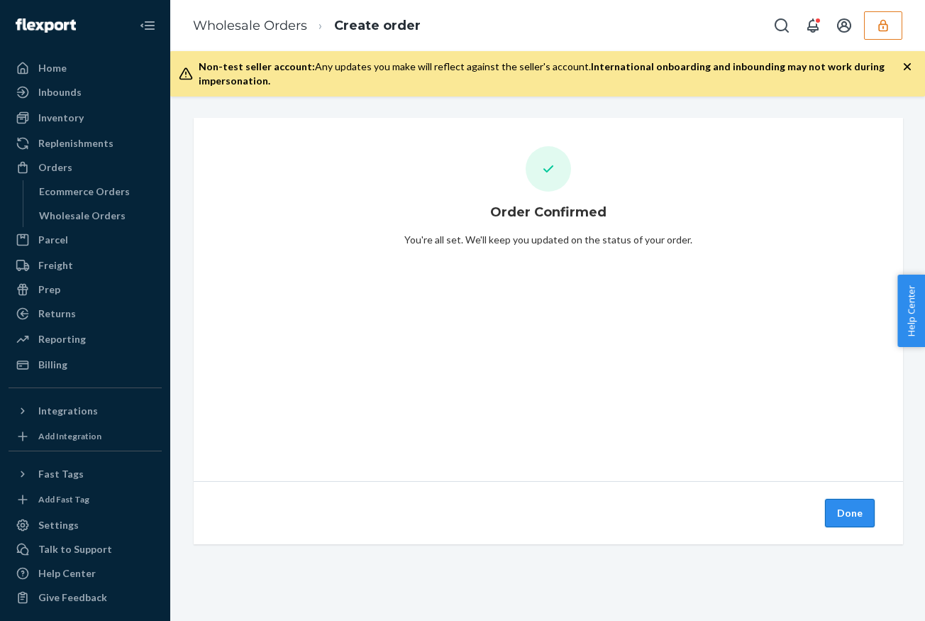
click at [853, 513] on button "Done" at bounding box center [850, 513] width 50 height 28
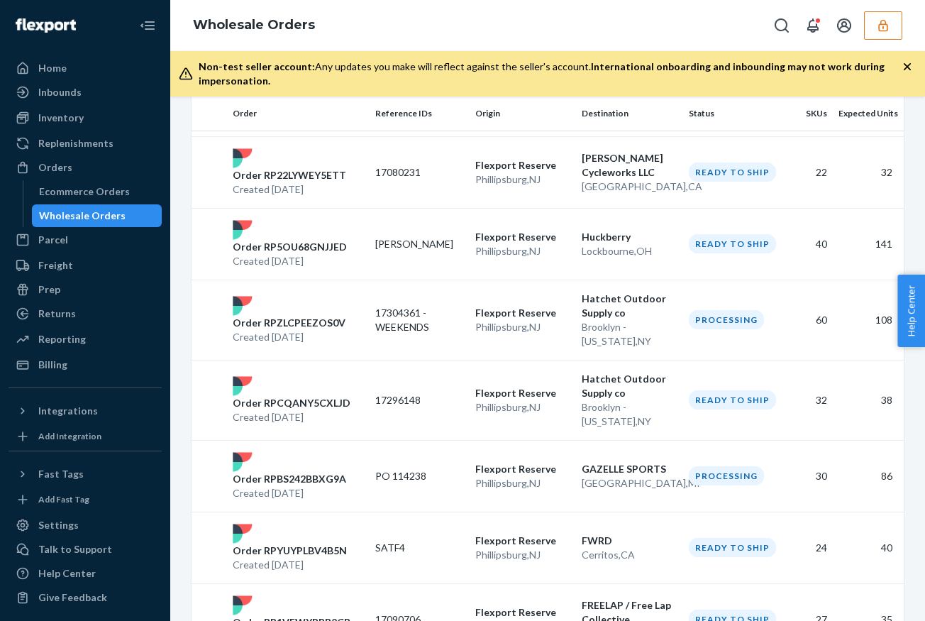
scroll to position [1548, 0]
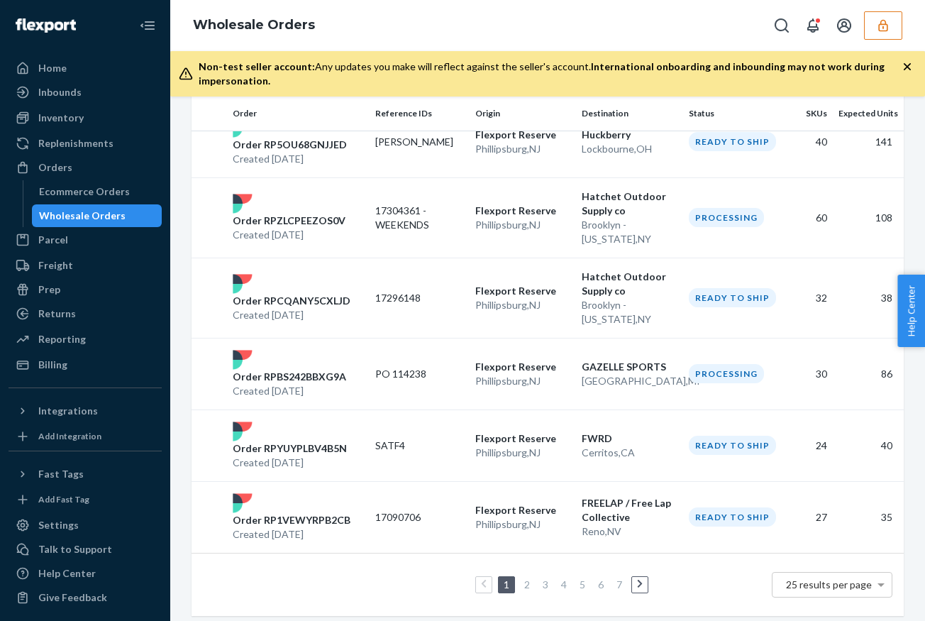
click at [526, 578] on link "2" at bounding box center [527, 584] width 11 height 12
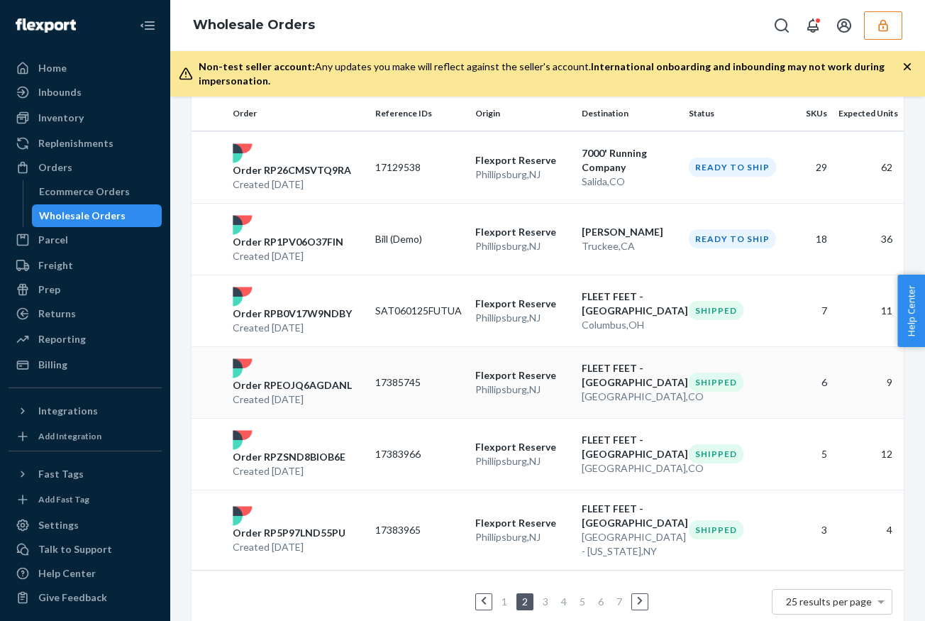
scroll to position [1492, 0]
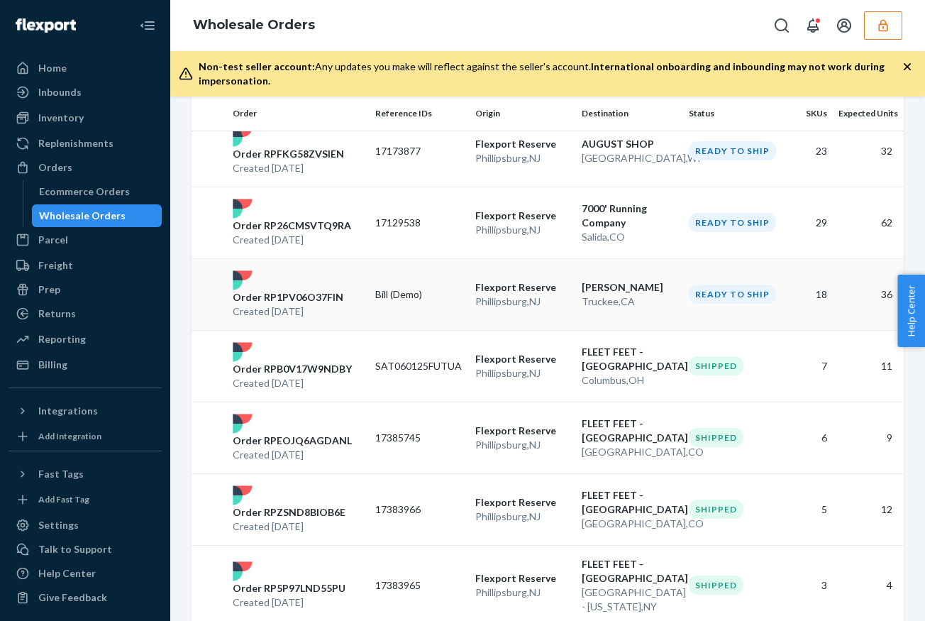
click at [604, 258] on td "[PERSON_NAME] Truckee , [GEOGRAPHIC_DATA]" at bounding box center [629, 294] width 107 height 72
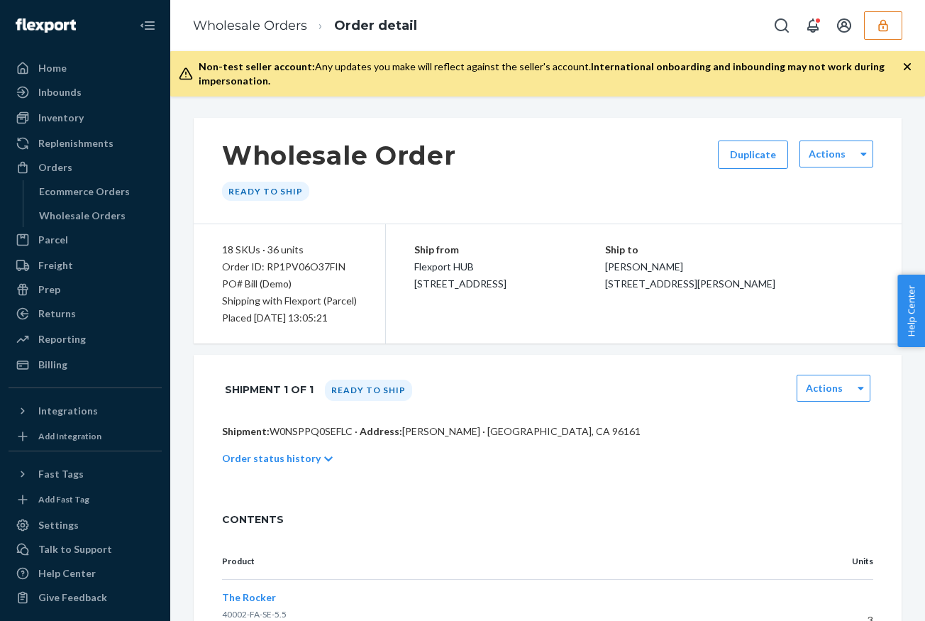
click at [292, 463] on p "Order status history" at bounding box center [271, 458] width 99 height 14
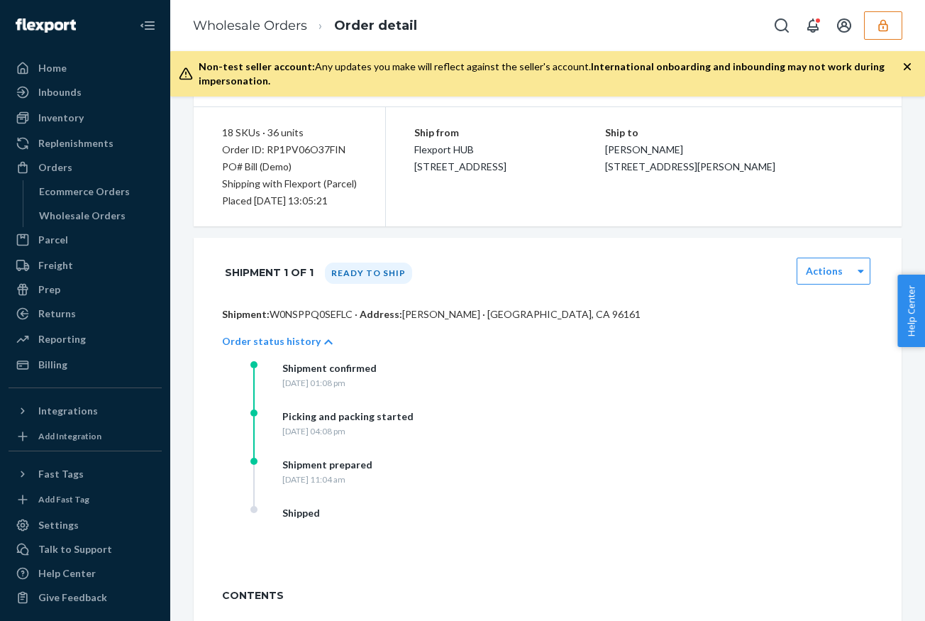
scroll to position [170, 0]
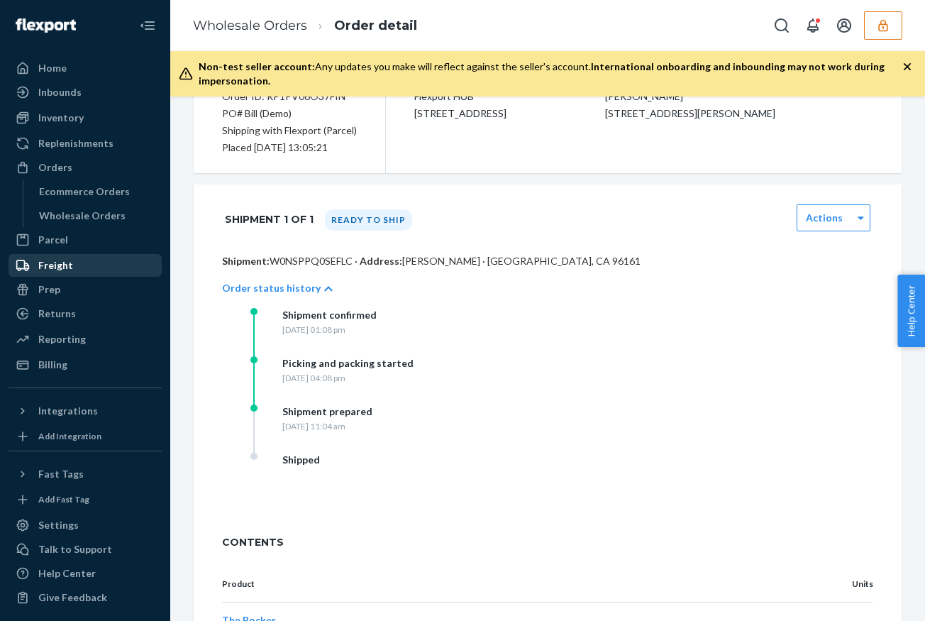
drag, startPoint x: 70, startPoint y: 270, endPoint x: 84, endPoint y: 270, distance: 14.9
click at [69, 270] on div "Freight" at bounding box center [55, 265] width 35 height 14
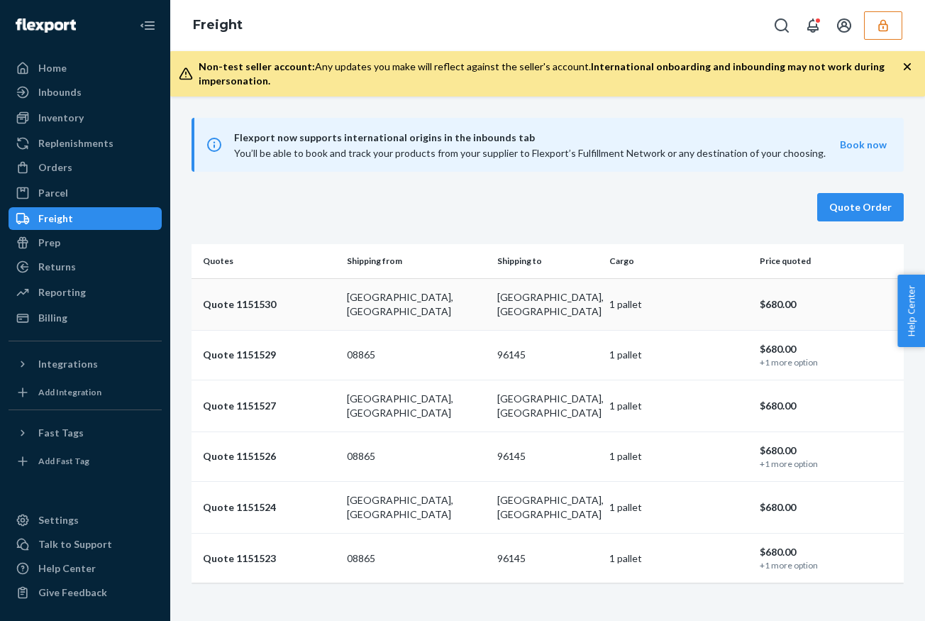
click at [461, 314] on td "[GEOGRAPHIC_DATA], [GEOGRAPHIC_DATA]" at bounding box center [416, 304] width 150 height 52
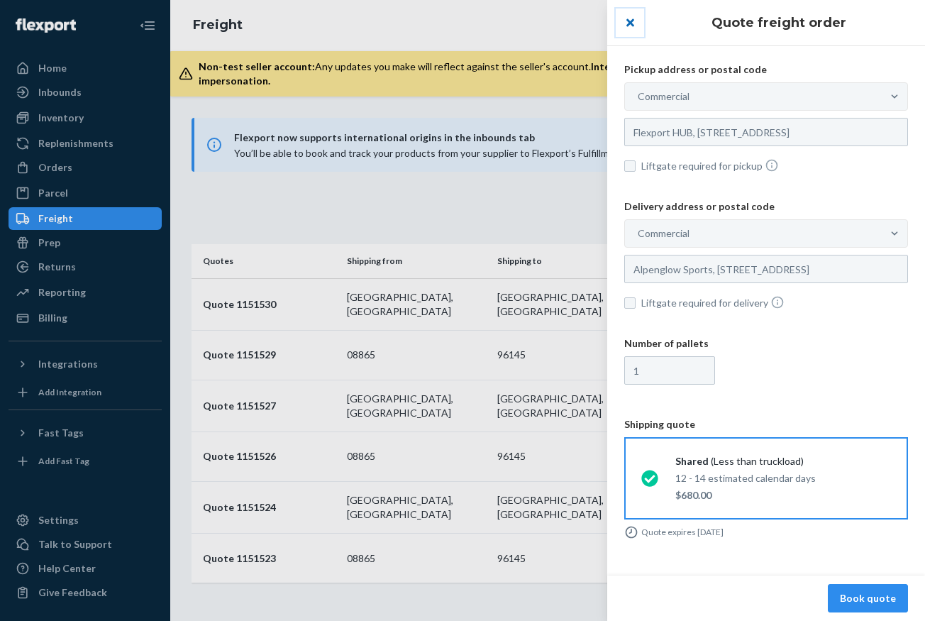
click at [632, 20] on button "close" at bounding box center [630, 23] width 28 height 28
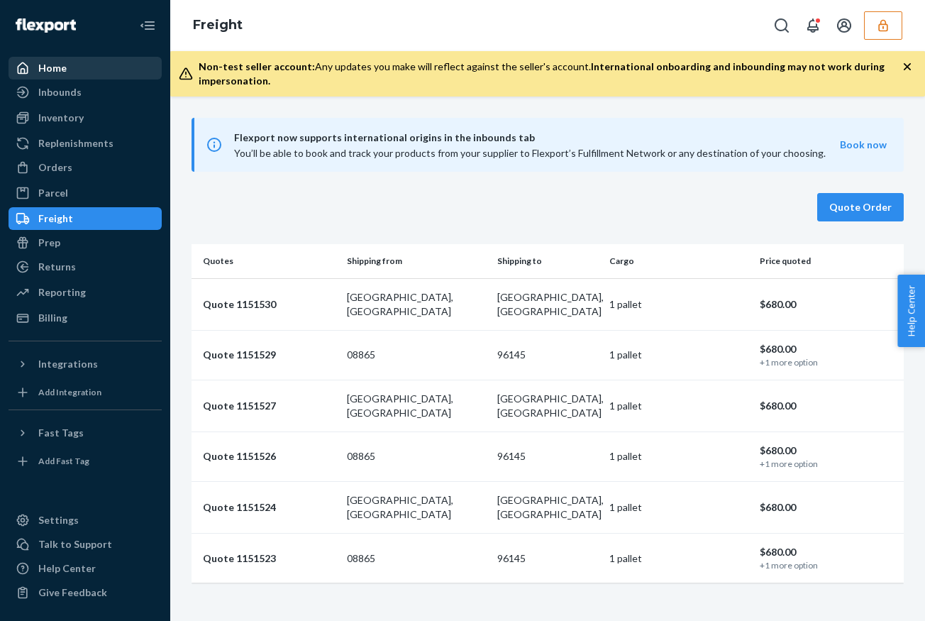
click at [105, 70] on div "Home" at bounding box center [85, 68] width 150 height 20
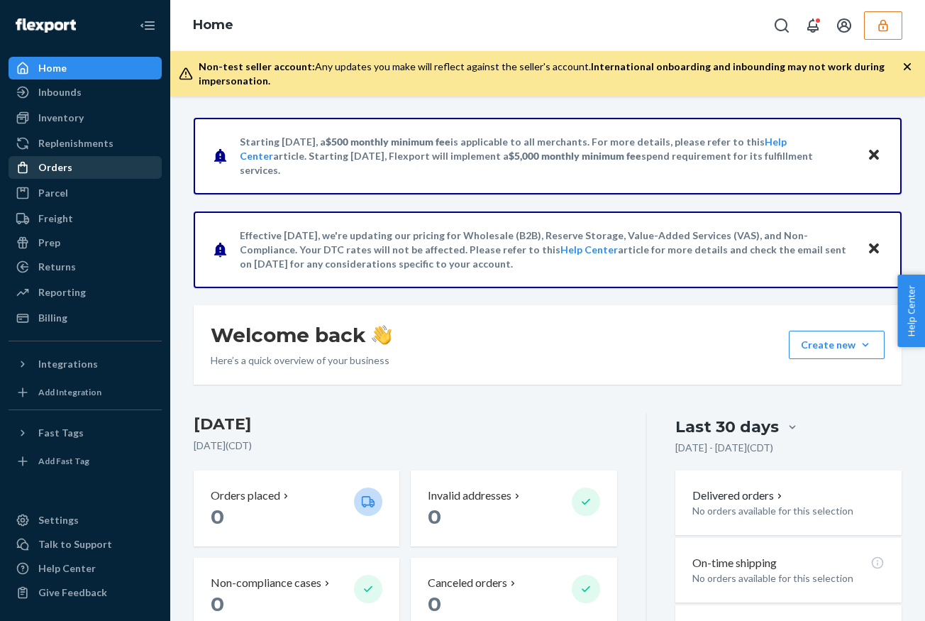
click at [103, 167] on div "Orders" at bounding box center [85, 168] width 150 height 20
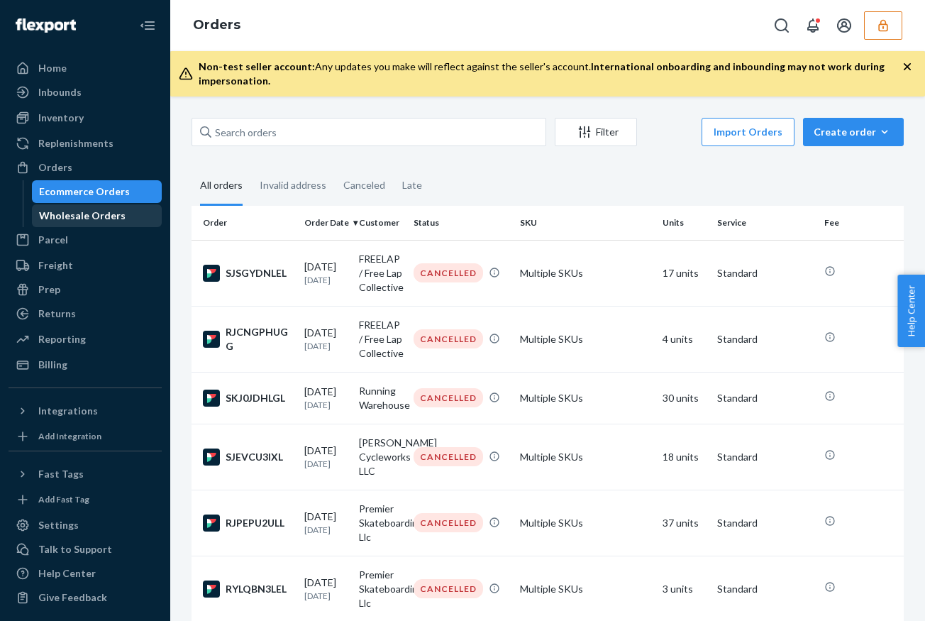
click at [94, 217] on div "Wholesale Orders" at bounding box center [82, 216] width 87 height 14
